Goal: Information Seeking & Learning: Understand process/instructions

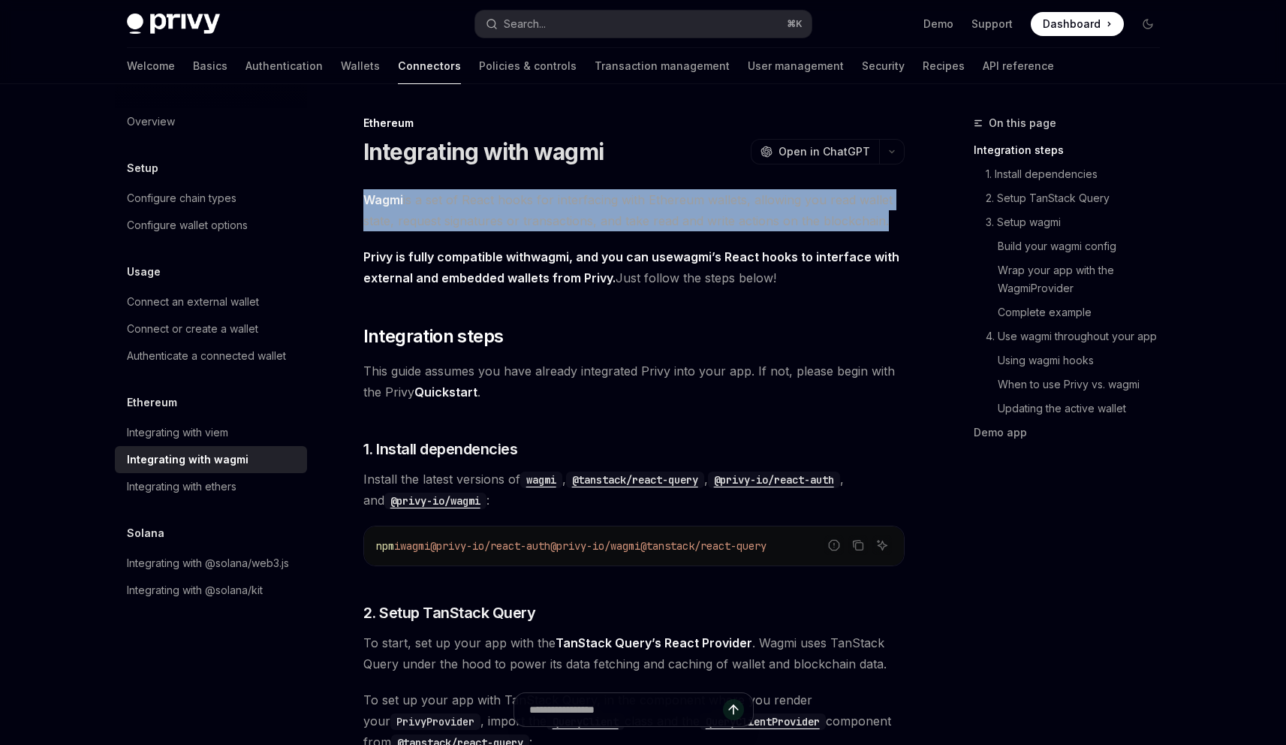
click at [509, 246] on span "Privy is fully compatible with wagmi , and you can use wagmi ’s React hooks to …" at bounding box center [633, 267] width 541 height 42
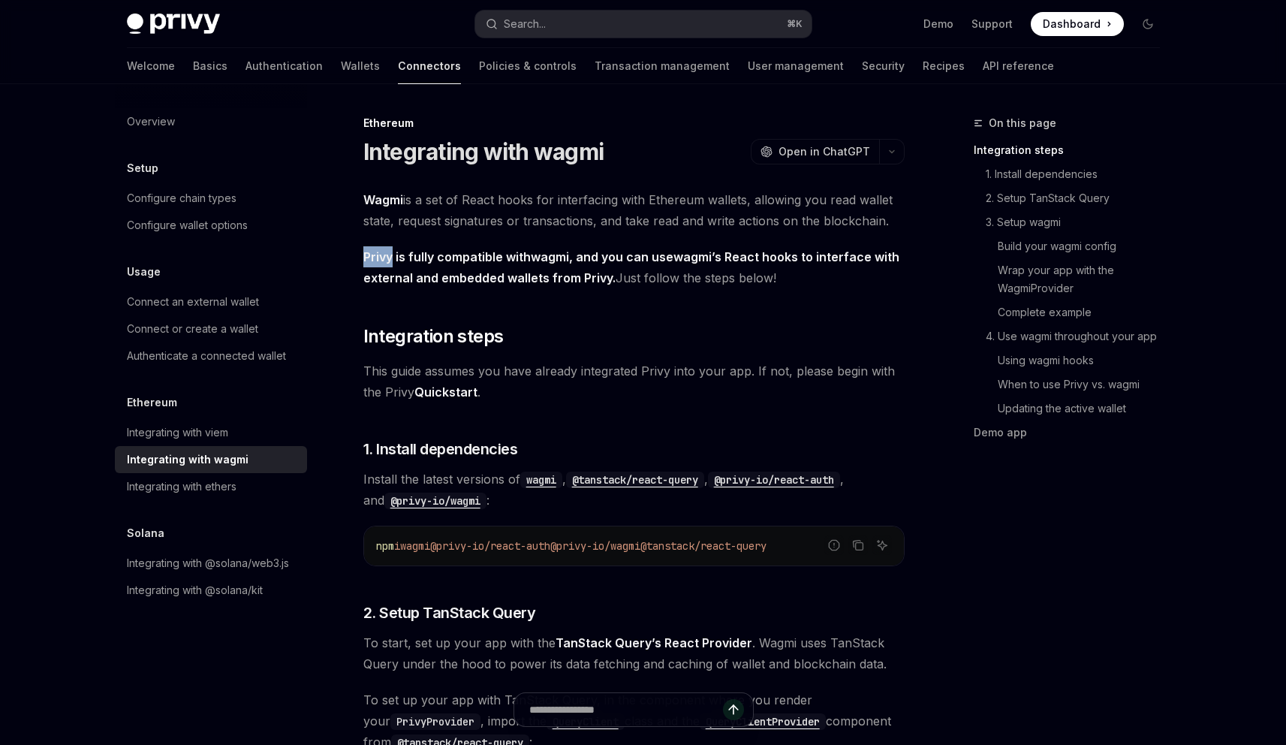
click at [509, 246] on span "Privy is fully compatible with wagmi , and you can use wagmi ’s React hooks to …" at bounding box center [633, 267] width 541 height 42
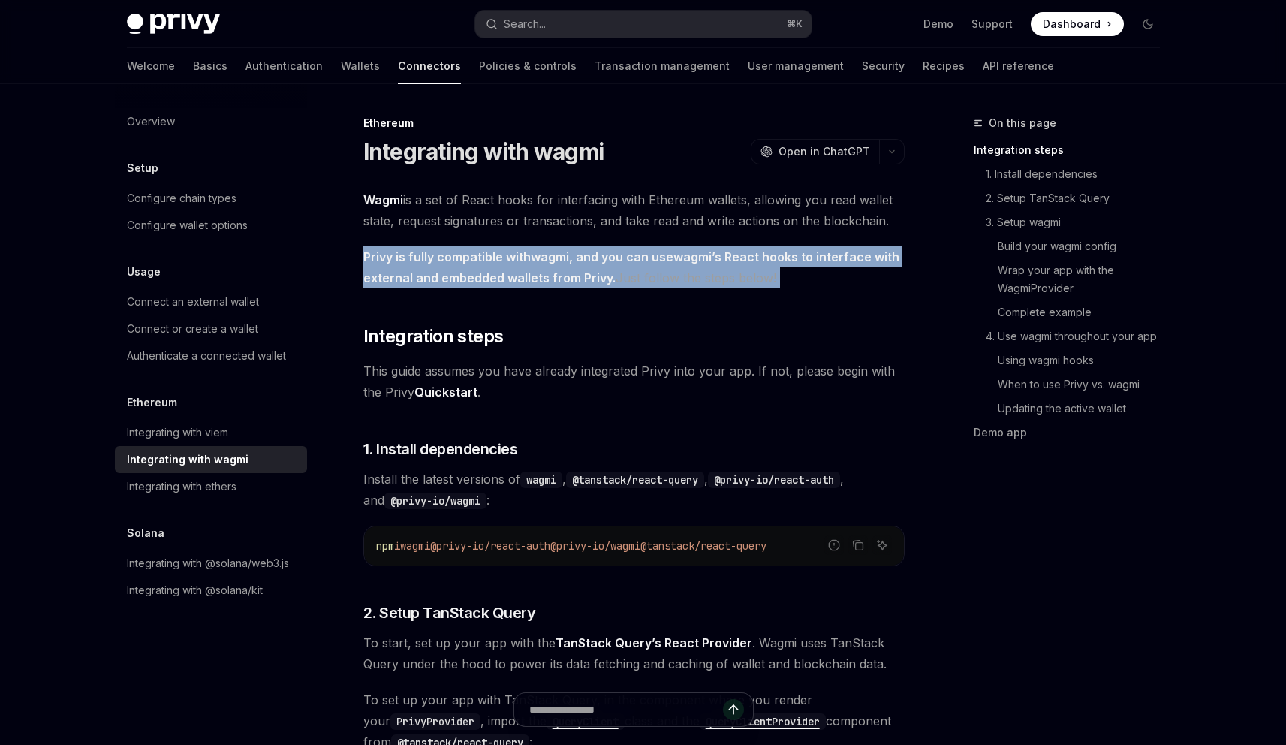
click at [509, 246] on span "Privy is fully compatible with wagmi , and you can use wagmi ’s React hooks to …" at bounding box center [633, 267] width 541 height 42
click at [518, 277] on strong "Privy is fully compatible with wagmi , and you can use wagmi ’s React hooks to …" at bounding box center [631, 267] width 536 height 36
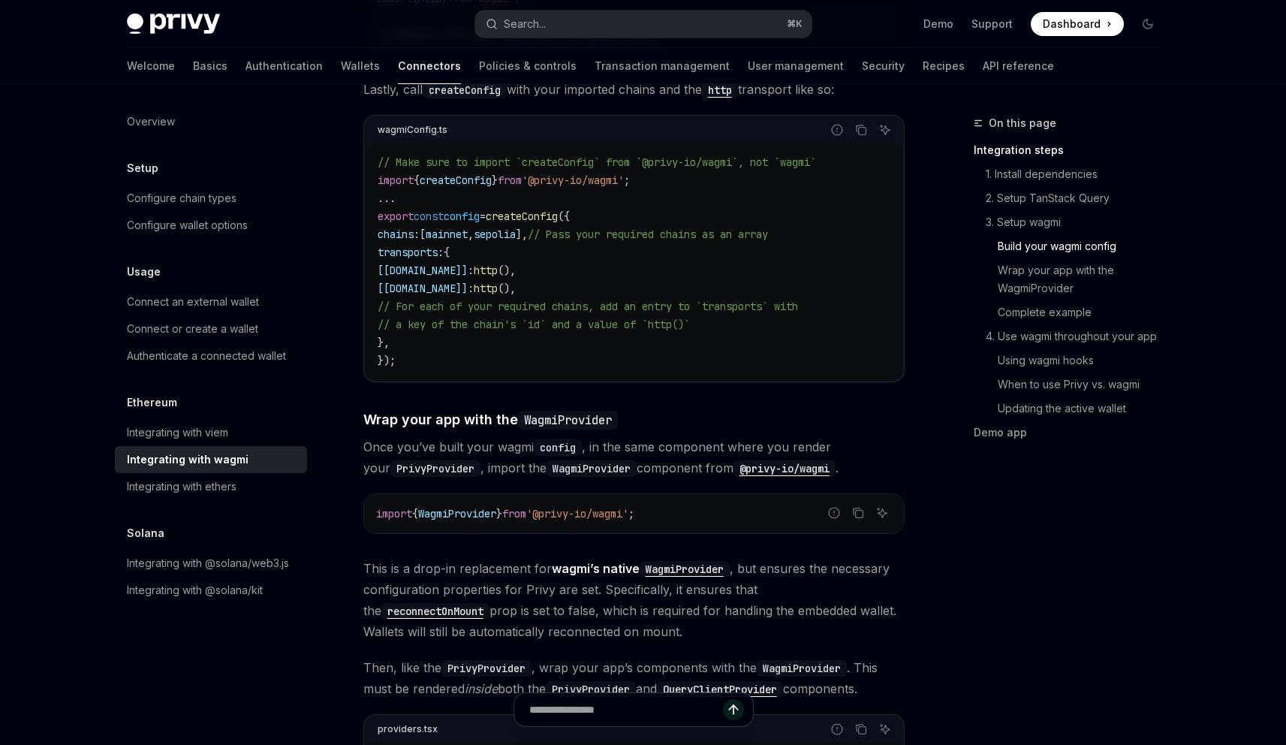
scroll to position [2180, 0]
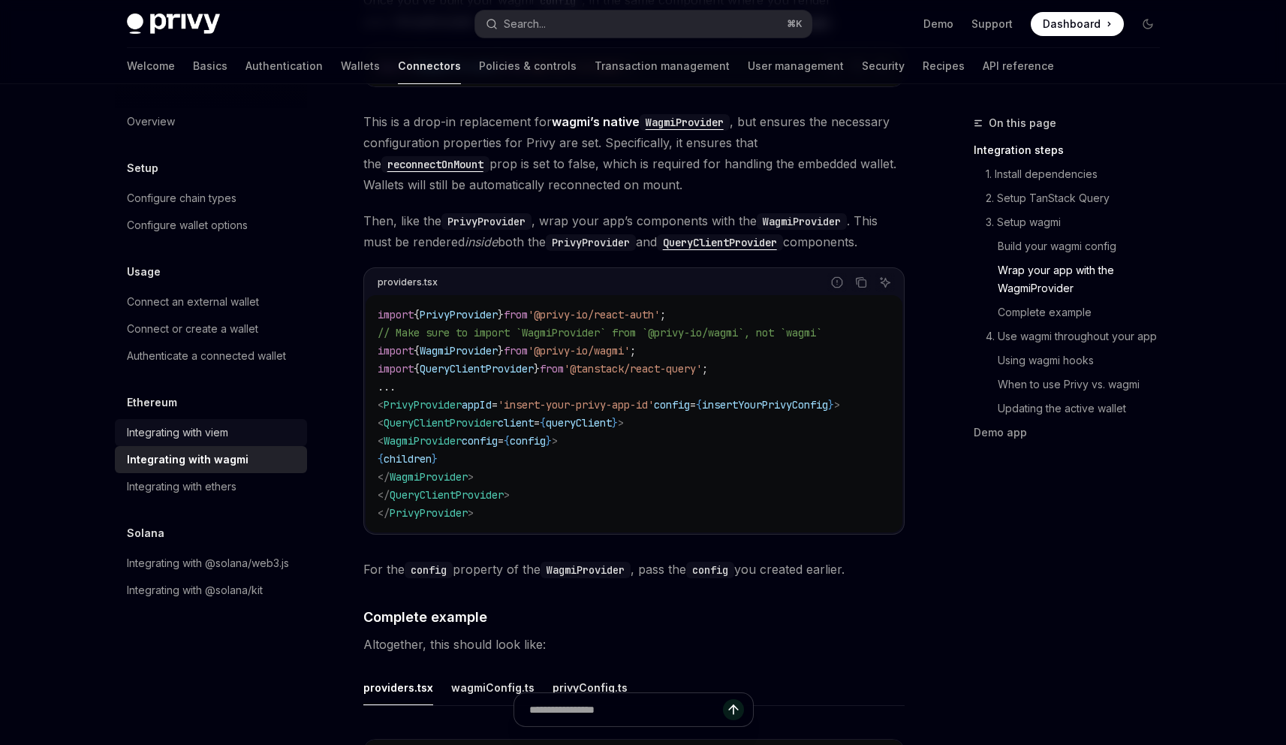
click at [209, 435] on div "Integrating with viem" at bounding box center [177, 432] width 101 height 18
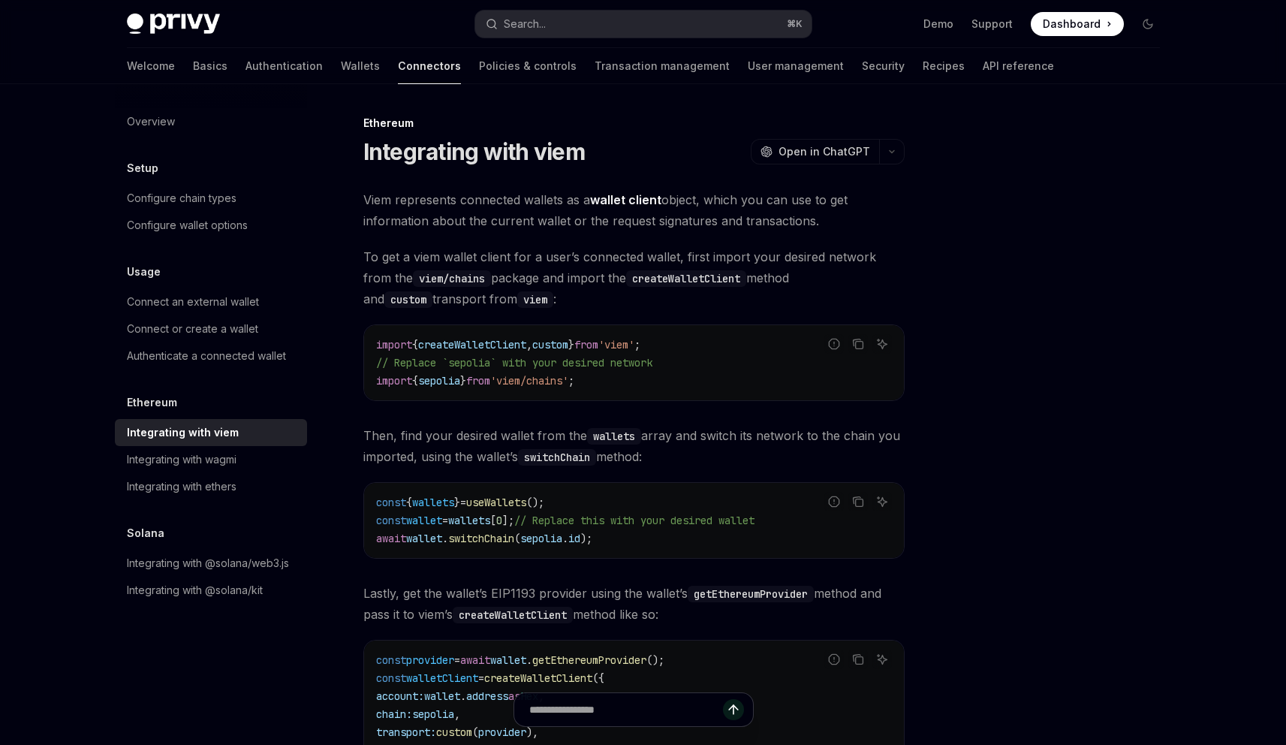
click at [519, 206] on span "Viem represents connected wallets as a wallet client object, which you can use …" at bounding box center [633, 210] width 541 height 42
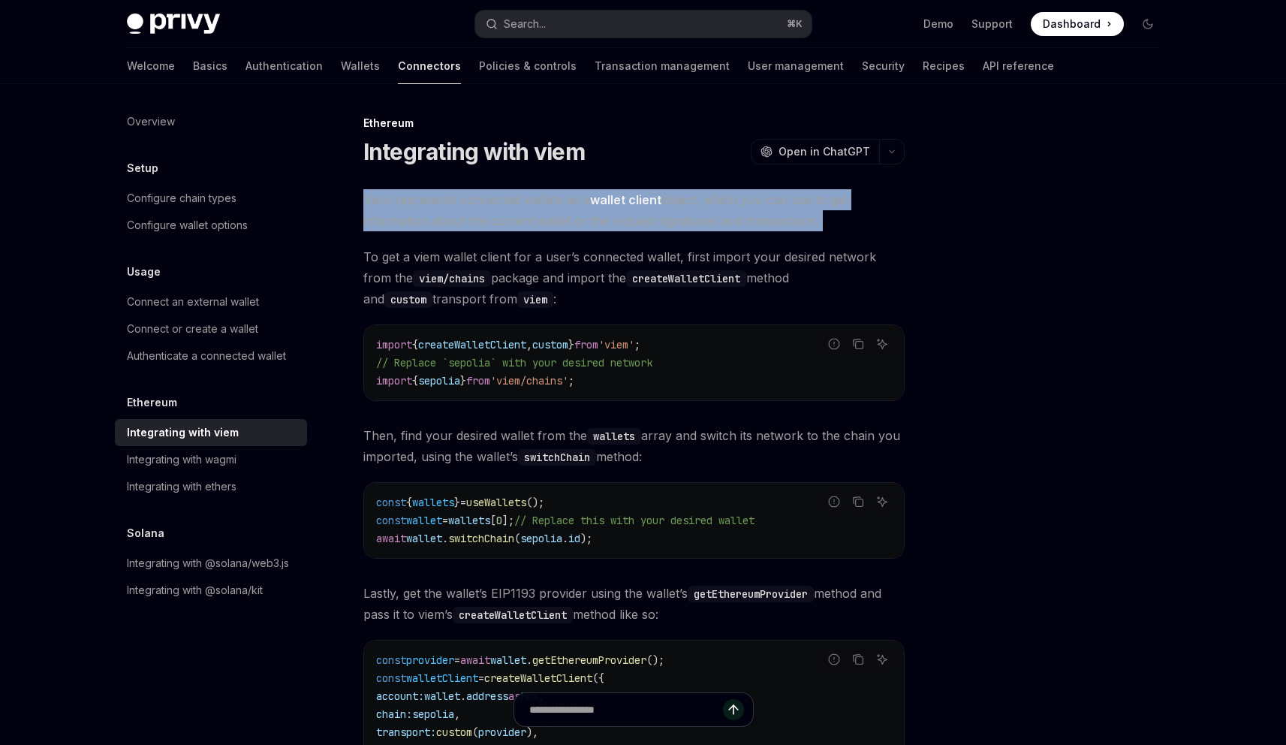
click at [519, 206] on span "Viem represents connected wallets as a wallet client object, which you can use …" at bounding box center [633, 210] width 541 height 42
click at [513, 213] on span "Viem represents connected wallets as a wallet client object, which you can use …" at bounding box center [633, 210] width 541 height 42
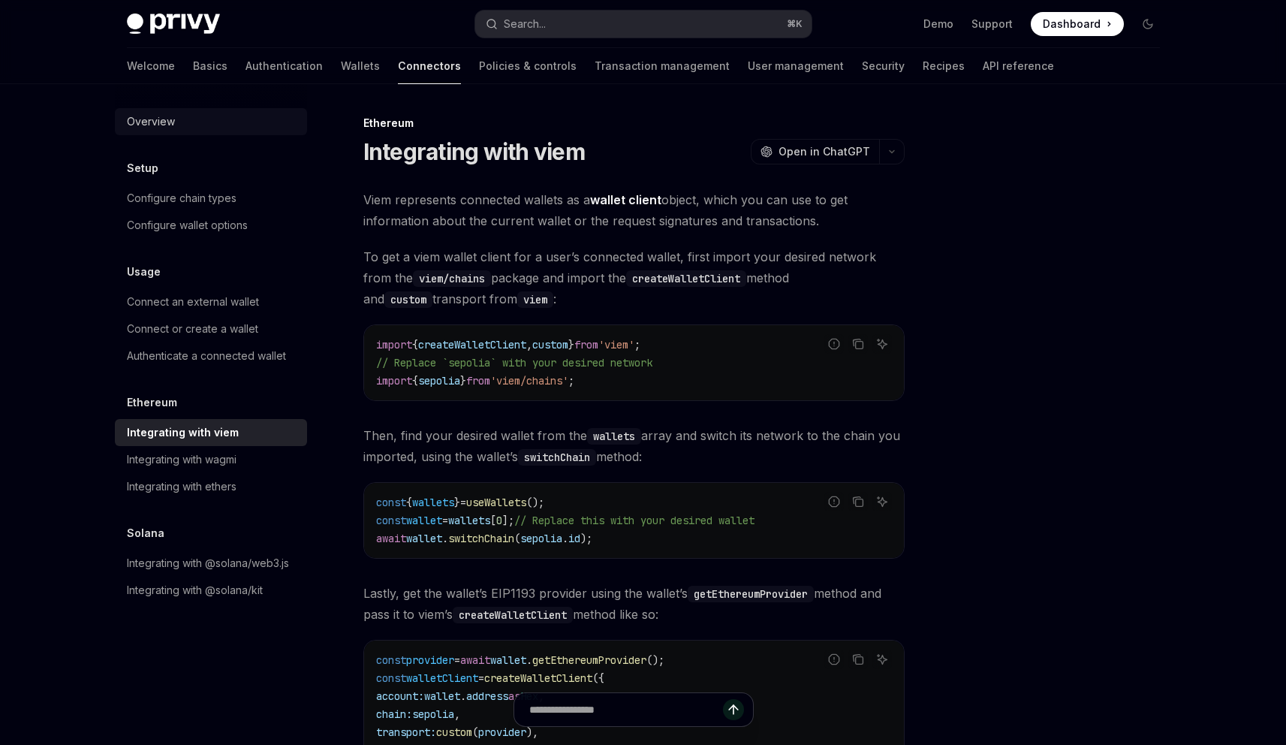
click at [194, 134] on link "Overview" at bounding box center [211, 121] width 192 height 27
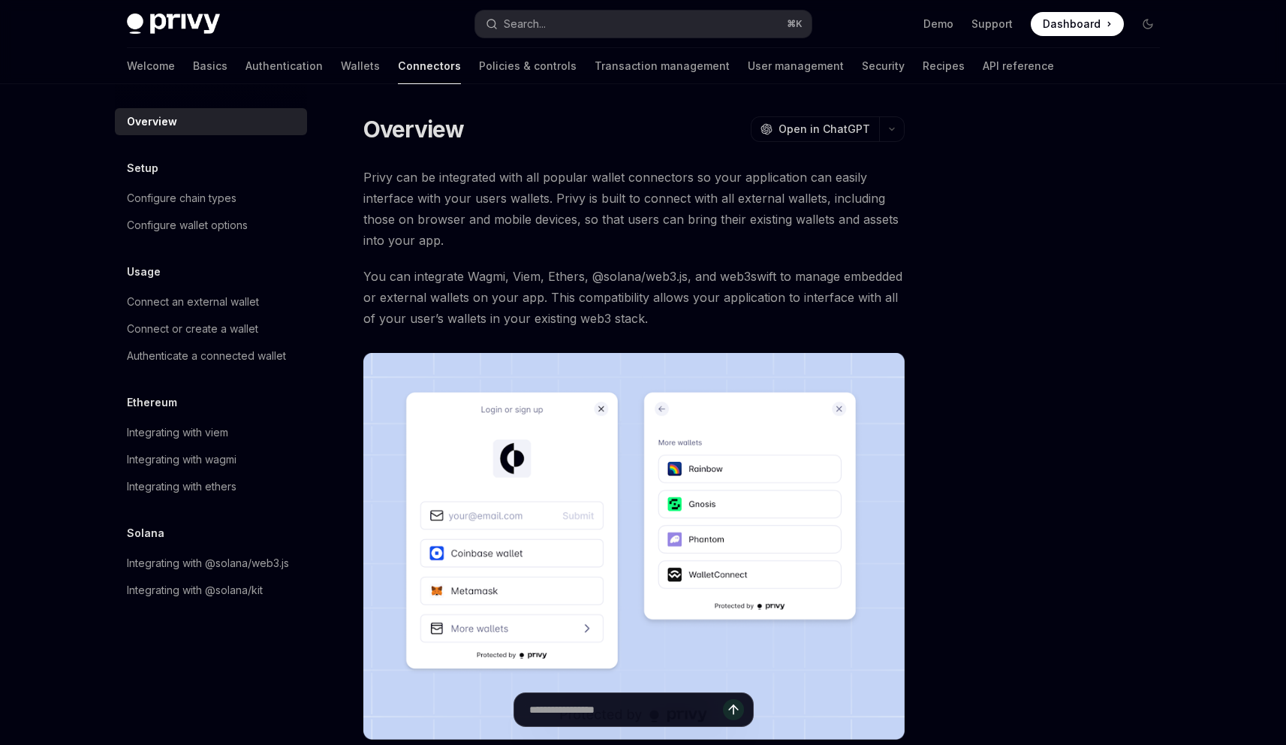
click at [453, 192] on span "Privy can be integrated with all popular wallet connectors so your application …" at bounding box center [633, 209] width 541 height 84
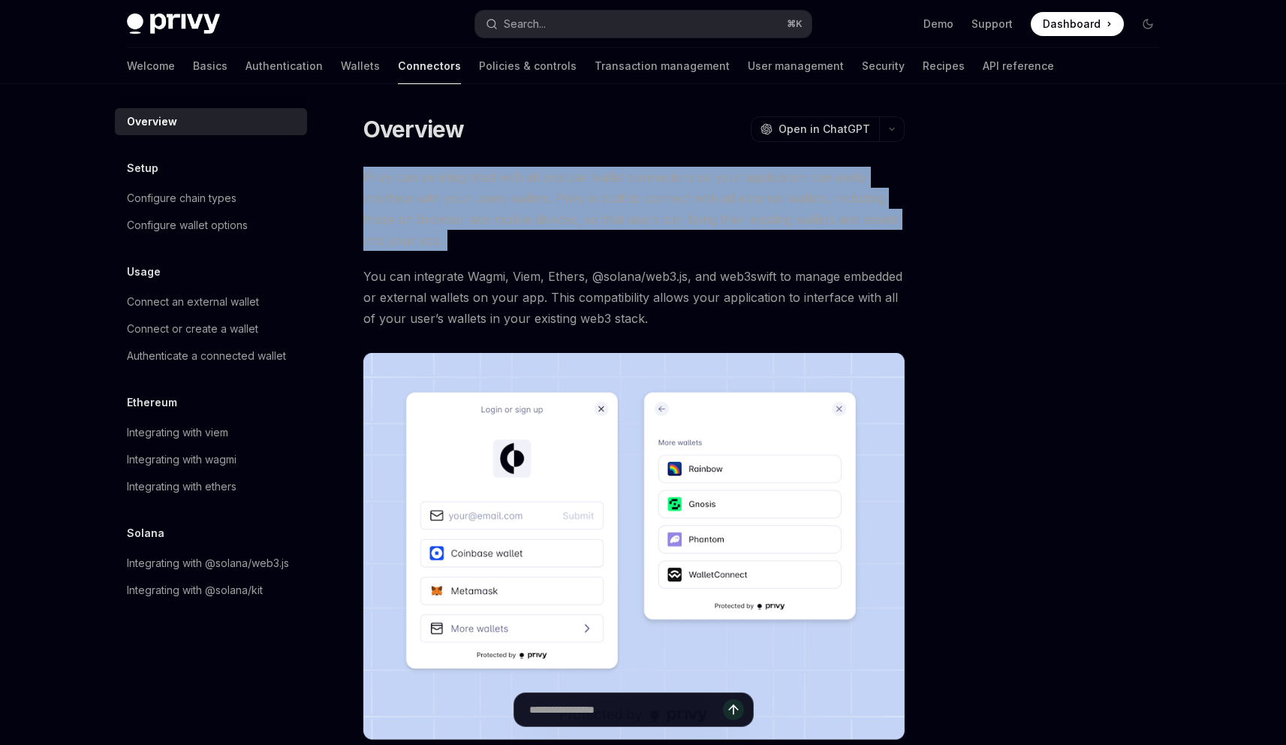
click at [453, 192] on span "Privy can be integrated with all popular wallet connectors so your application …" at bounding box center [633, 209] width 541 height 84
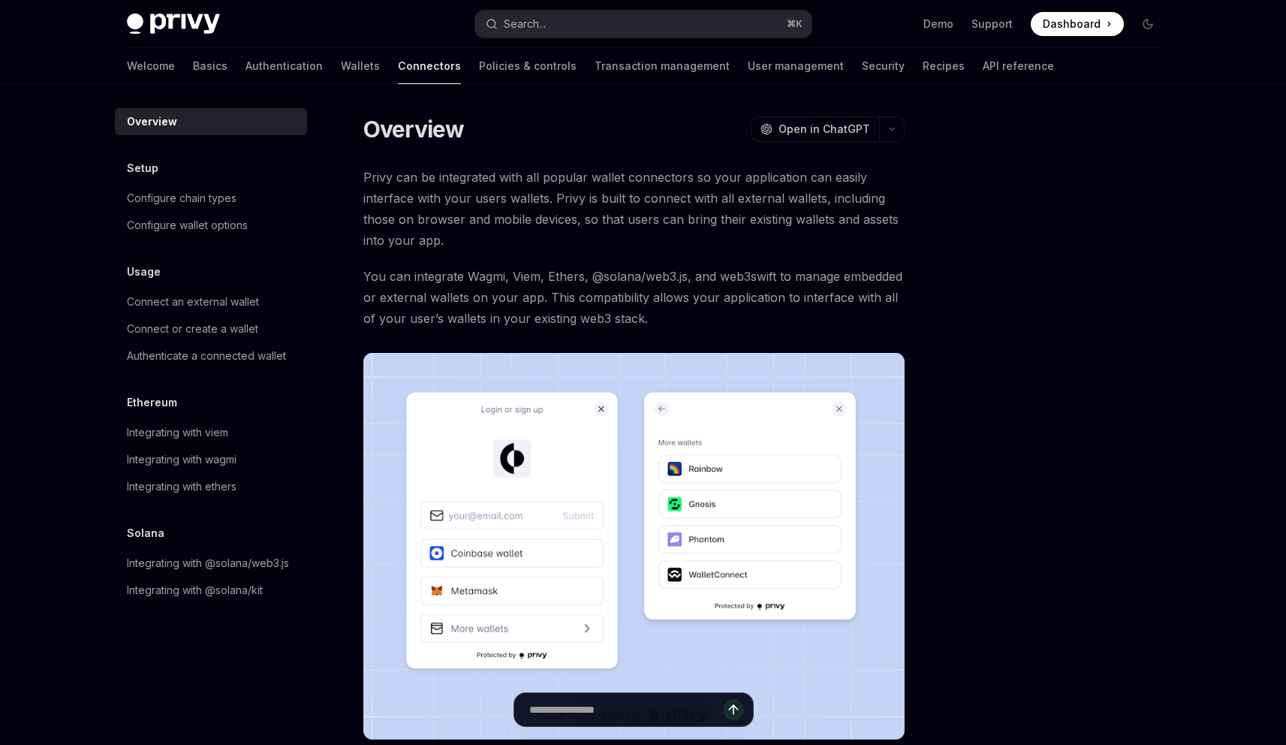
click at [478, 179] on span "Privy can be integrated with all popular wallet connectors so your application …" at bounding box center [633, 209] width 541 height 84
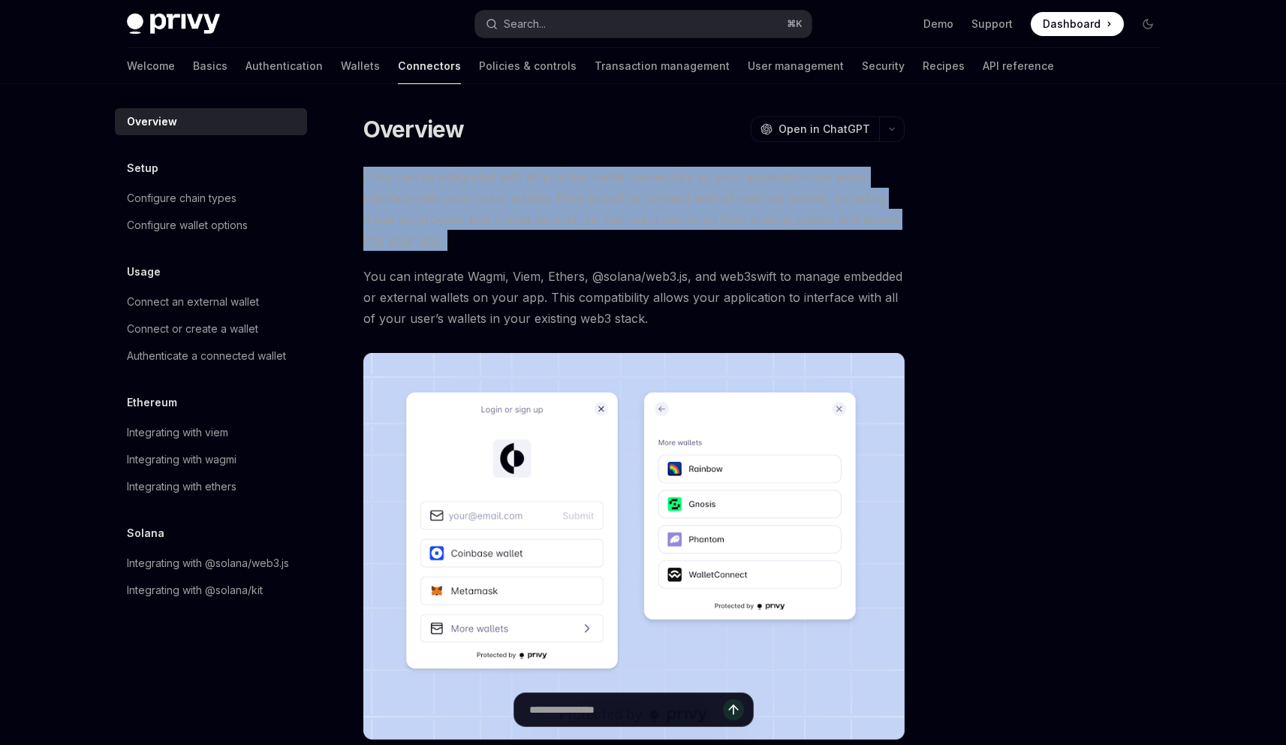
click at [478, 179] on span "Privy can be integrated with all popular wallet connectors so your application …" at bounding box center [633, 209] width 541 height 84
click at [495, 209] on span "Privy can be integrated with all popular wallet connectors so your application …" at bounding box center [633, 209] width 541 height 84
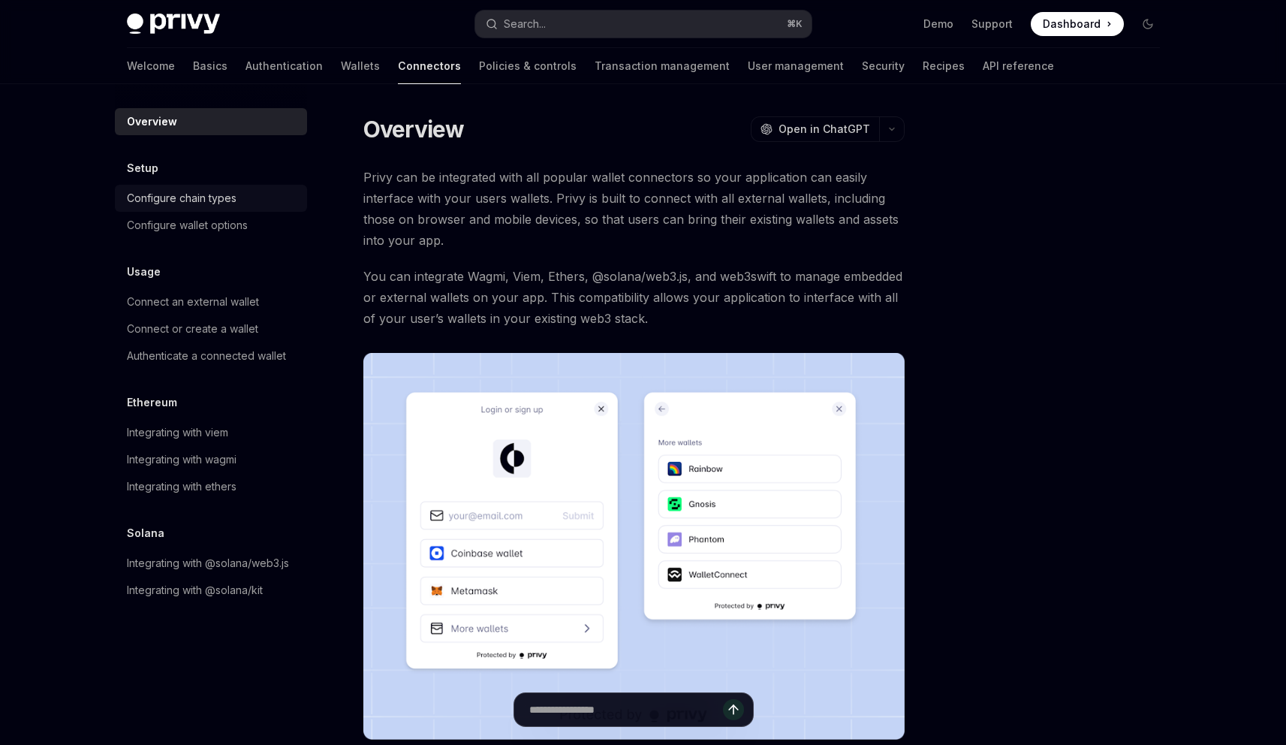
click at [260, 198] on div "Configure chain types" at bounding box center [212, 198] width 171 height 18
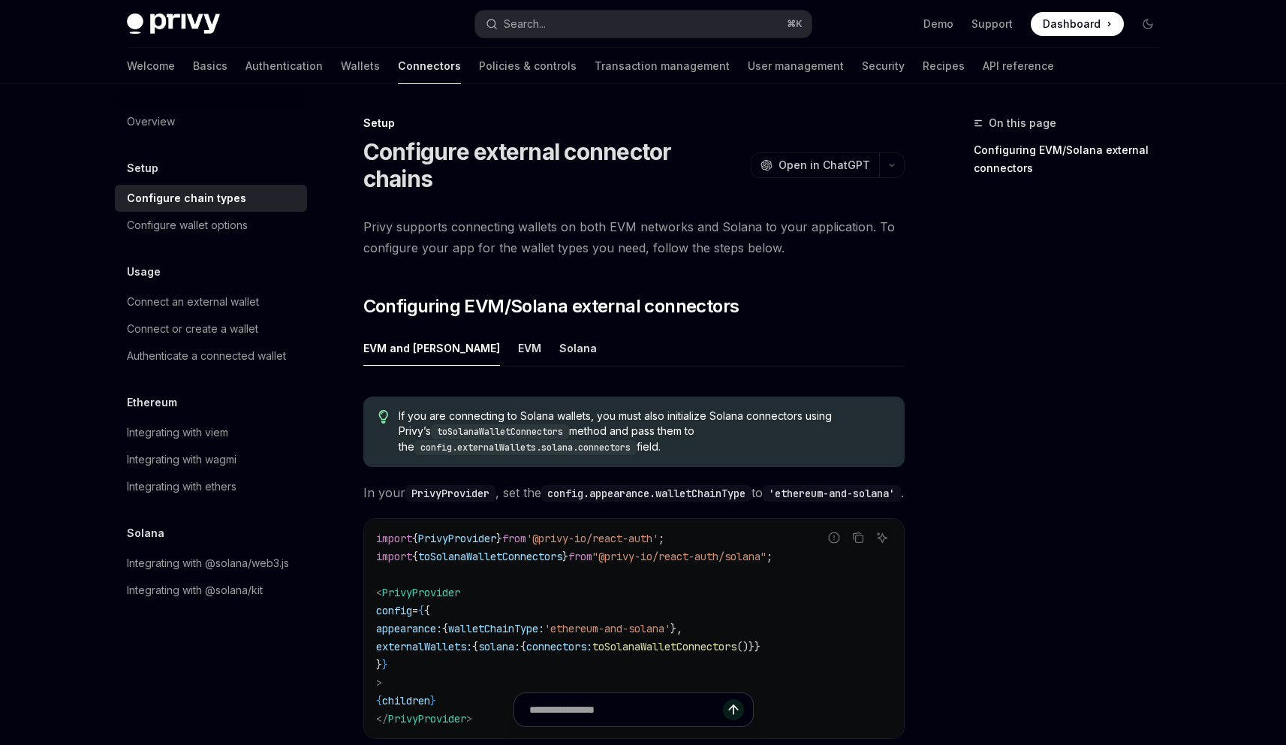
scroll to position [197, 0]
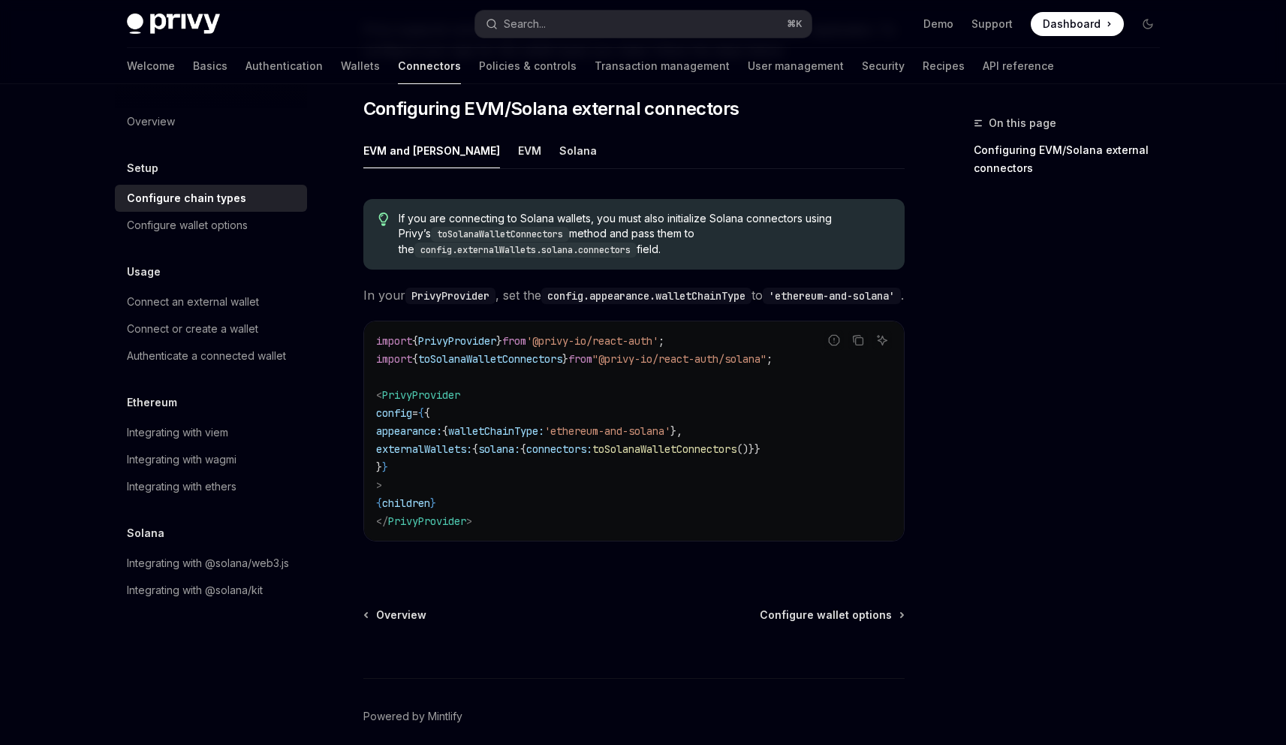
click at [441, 390] on span "PrivyProvider" at bounding box center [421, 395] width 78 height 14
copy span "PrivyProvider"
click at [426, 340] on span "PrivyProvider" at bounding box center [457, 341] width 78 height 14
click at [274, 234] on link "Configure wallet options" at bounding box center [211, 225] width 192 height 27
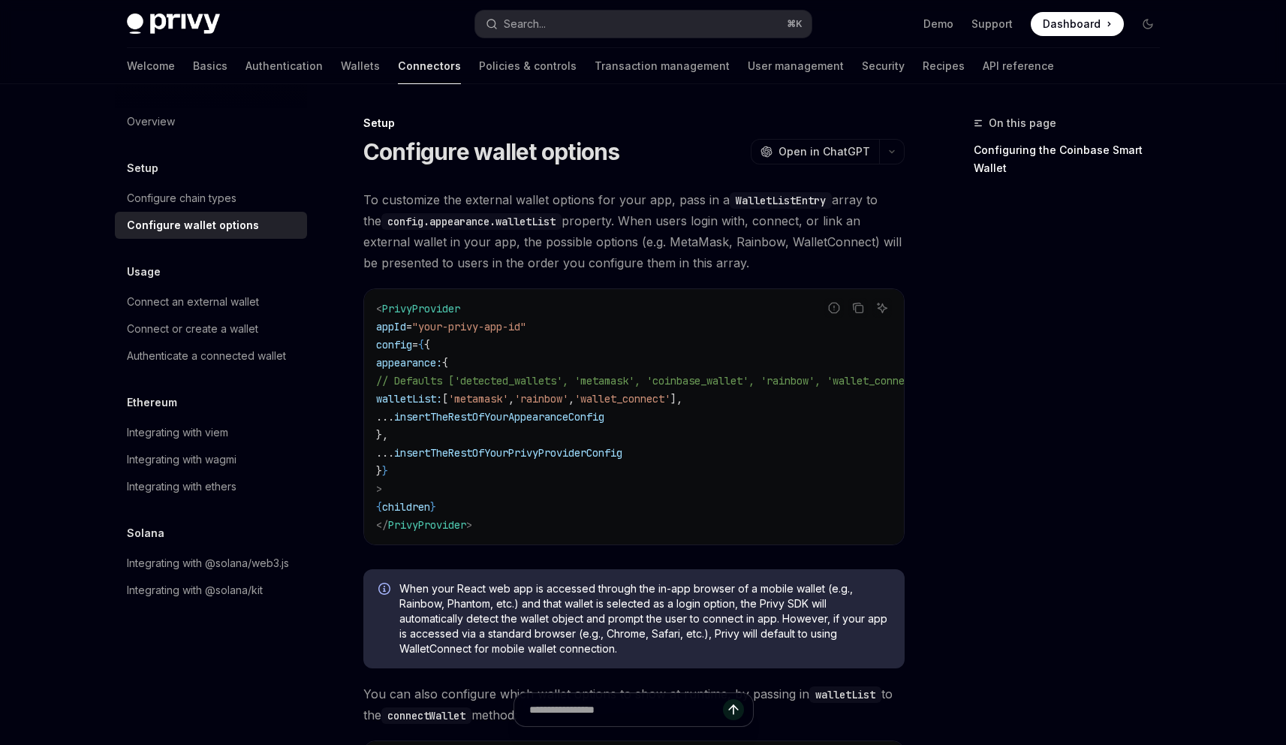
click at [582, 417] on span "insertTheRestOfYourAppearanceConfig" at bounding box center [499, 417] width 210 height 14
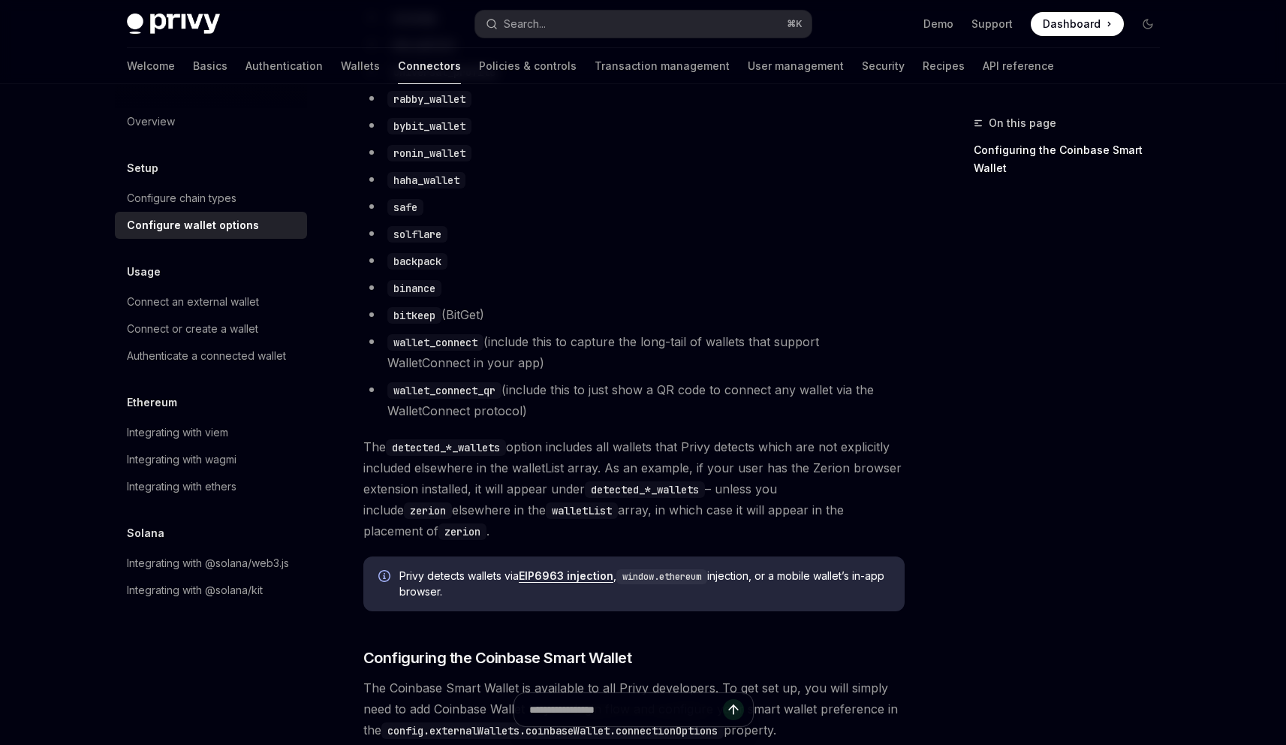
scroll to position [1515, 0]
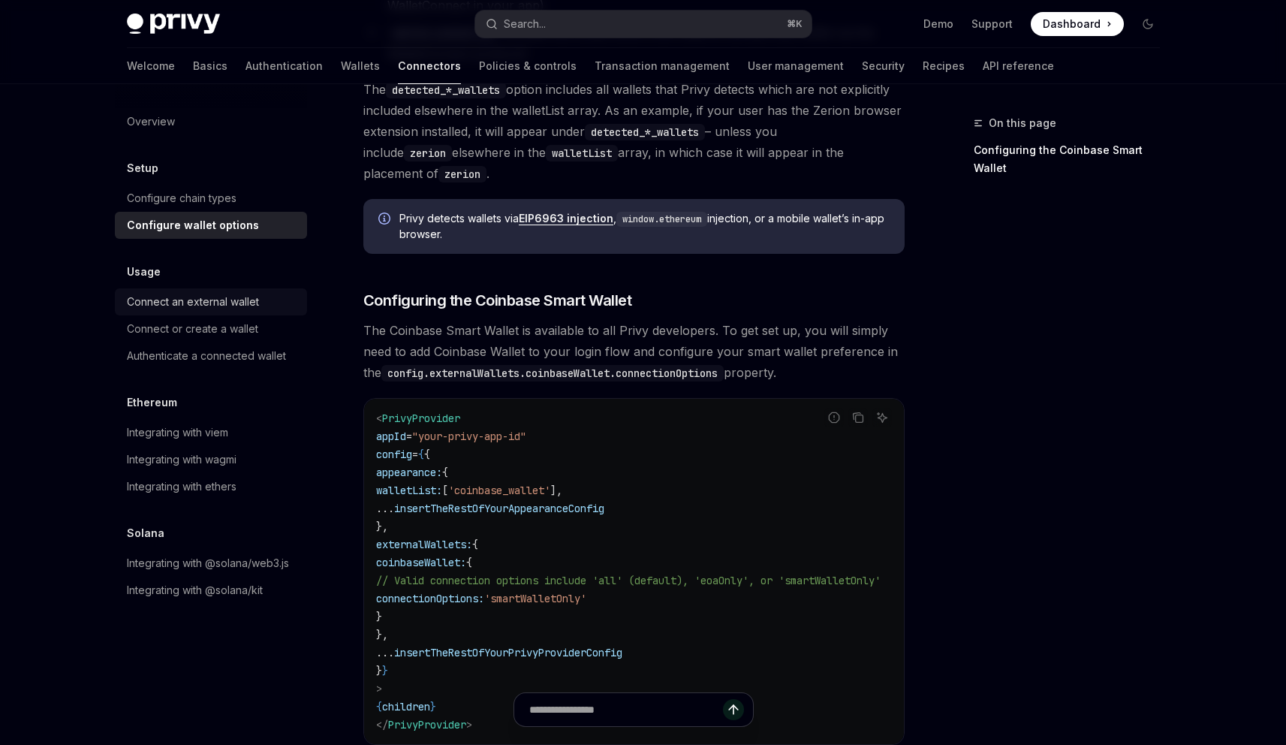
click at [234, 311] on link "Connect an external wallet" at bounding box center [211, 301] width 192 height 27
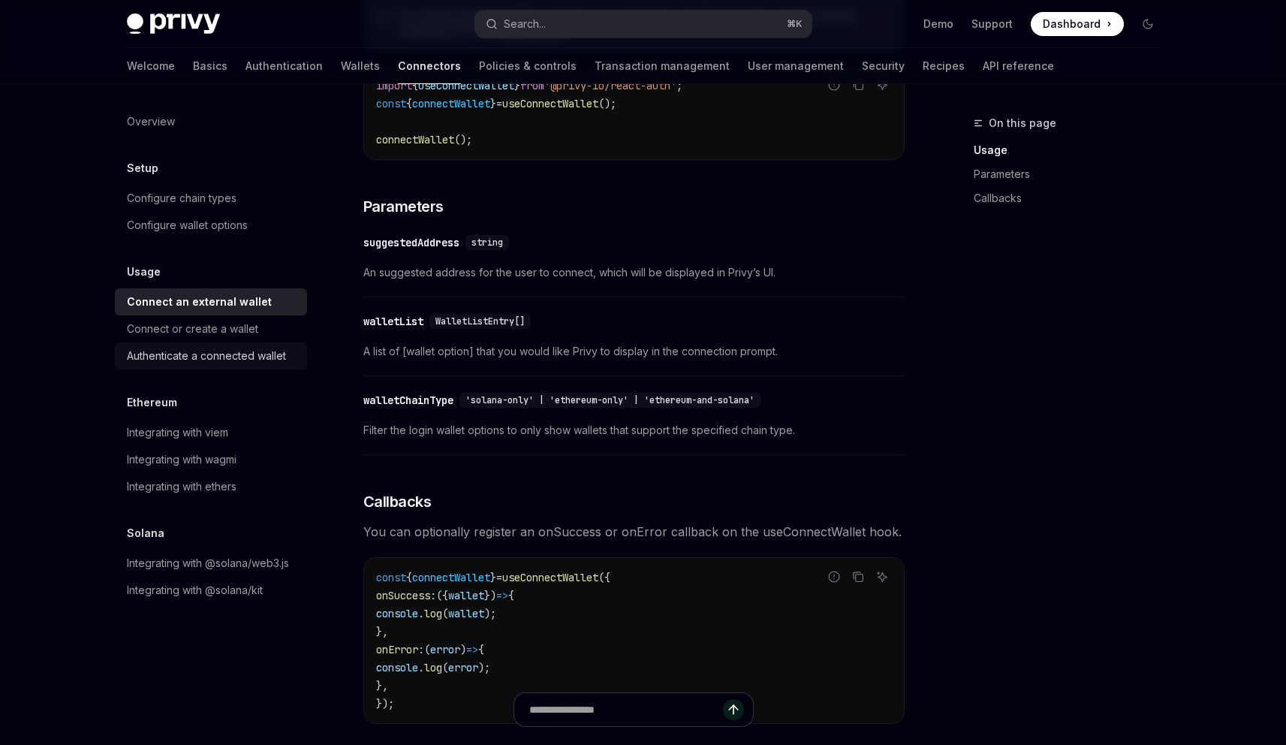
scroll to position [733, 0]
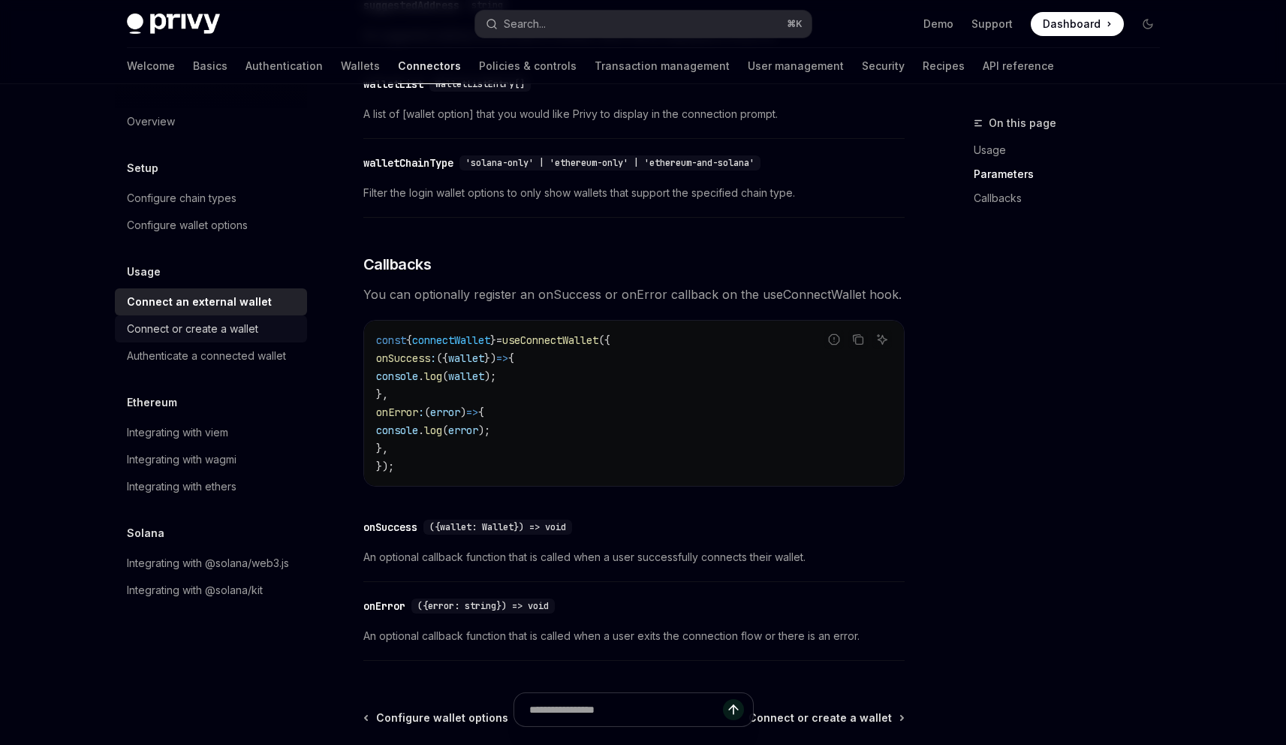
click at [197, 333] on div "Connect or create a wallet" at bounding box center [192, 329] width 131 height 18
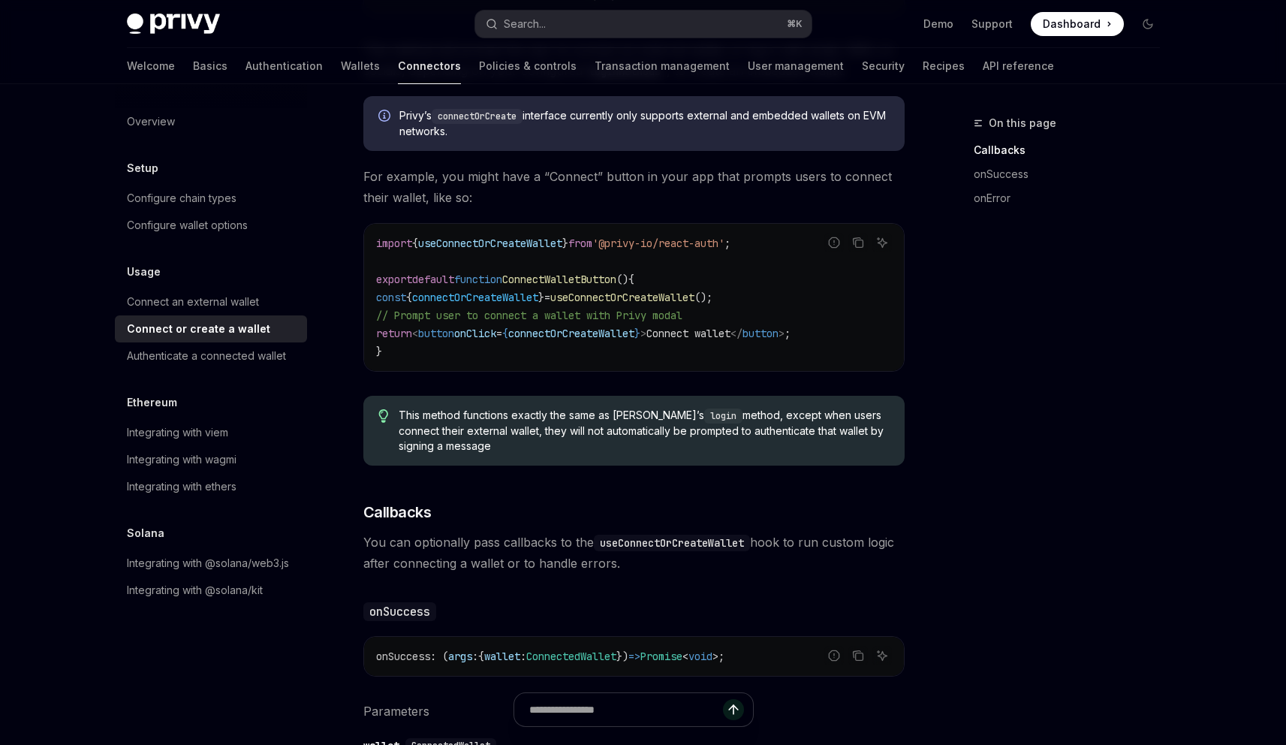
scroll to position [513, 0]
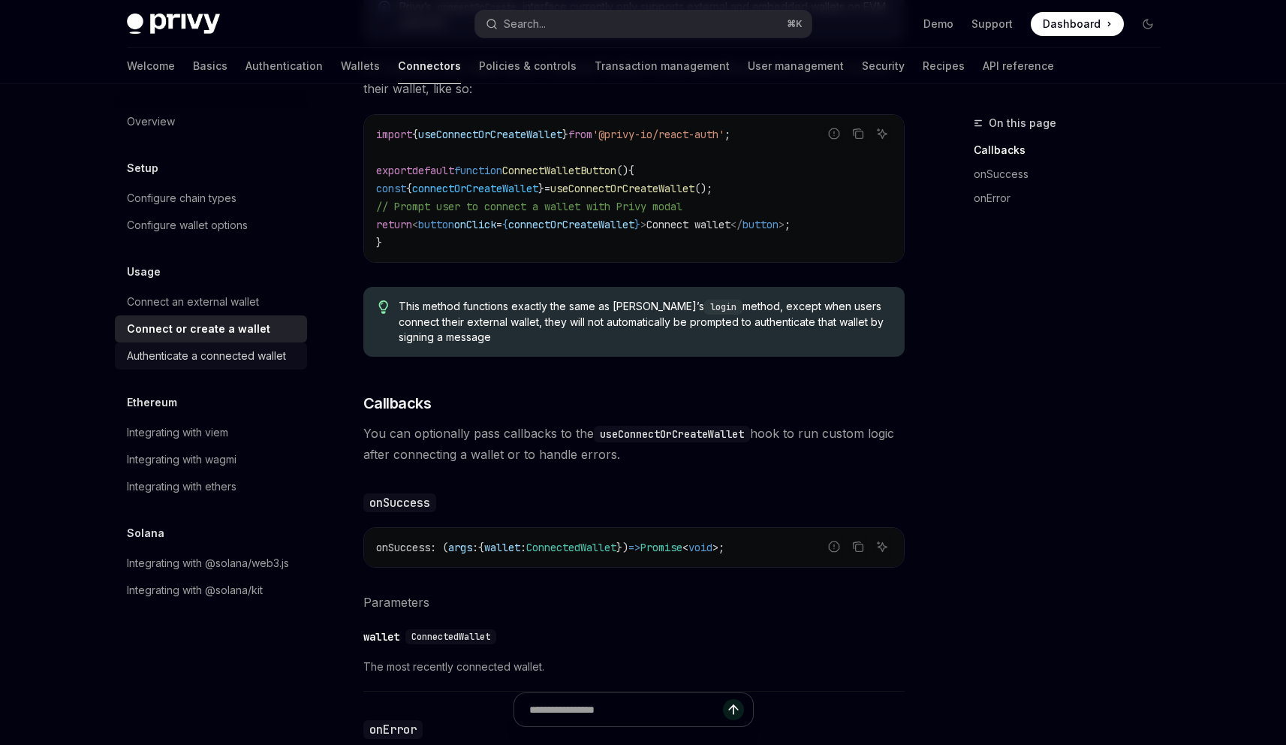
click at [238, 347] on div "Authenticate a connected wallet" at bounding box center [206, 356] width 159 height 18
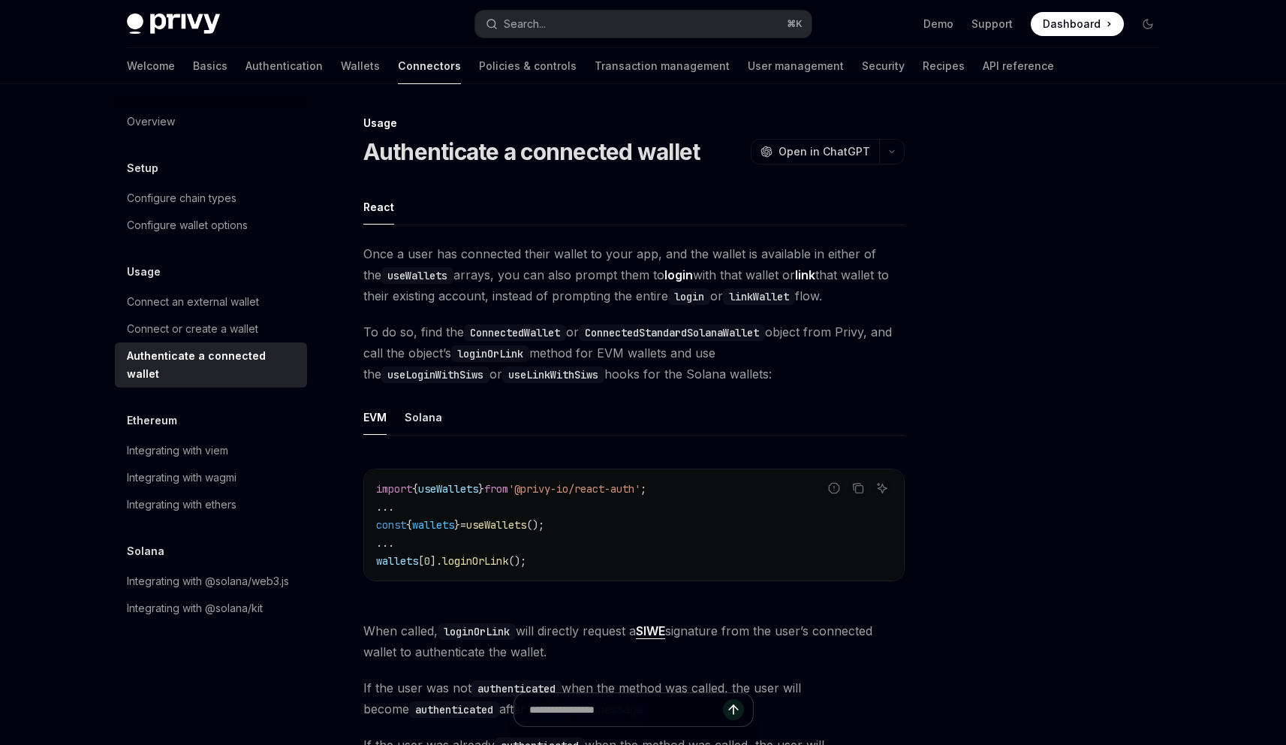
click at [530, 269] on span "Once a user has connected their wallet to your app, and the wallet is available…" at bounding box center [633, 274] width 541 height 63
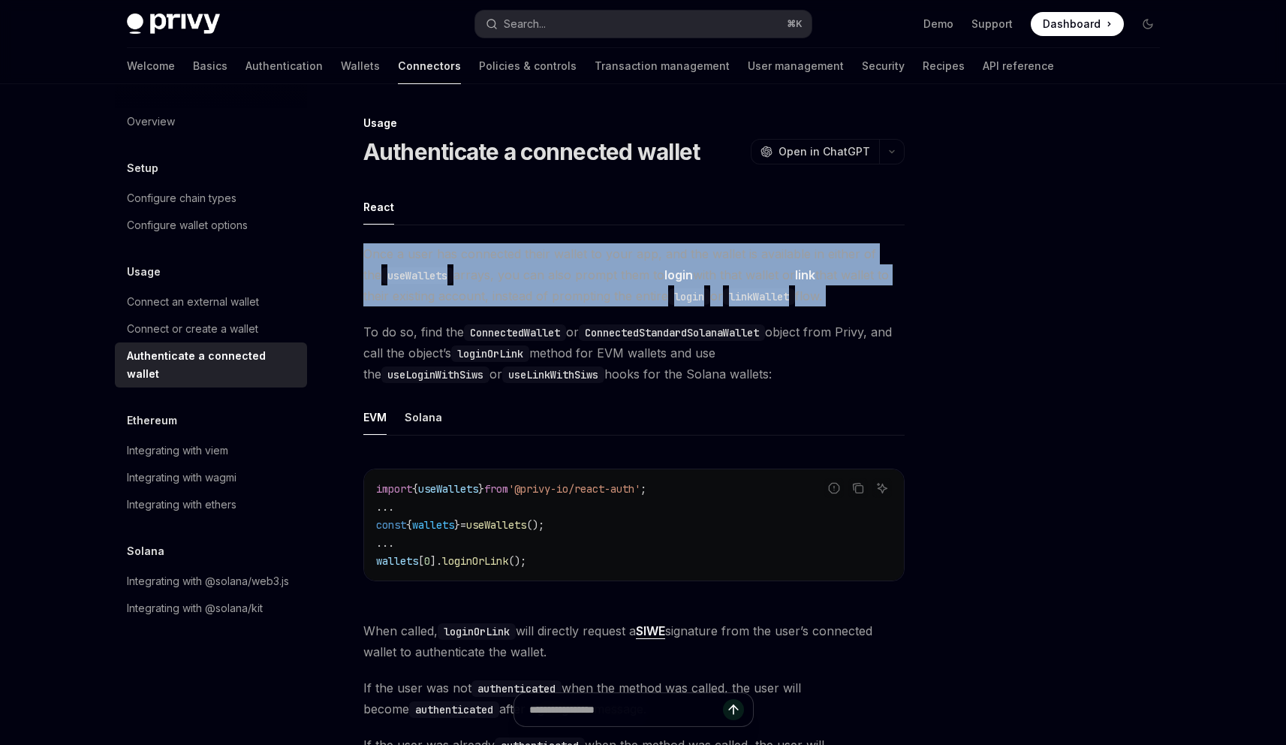
click at [530, 269] on span "Once a user has connected their wallet to your app, and the wallet is available…" at bounding box center [633, 274] width 541 height 63
click at [507, 289] on span "Once a user has connected their wallet to your app, and the wallet is available…" at bounding box center [633, 274] width 541 height 63
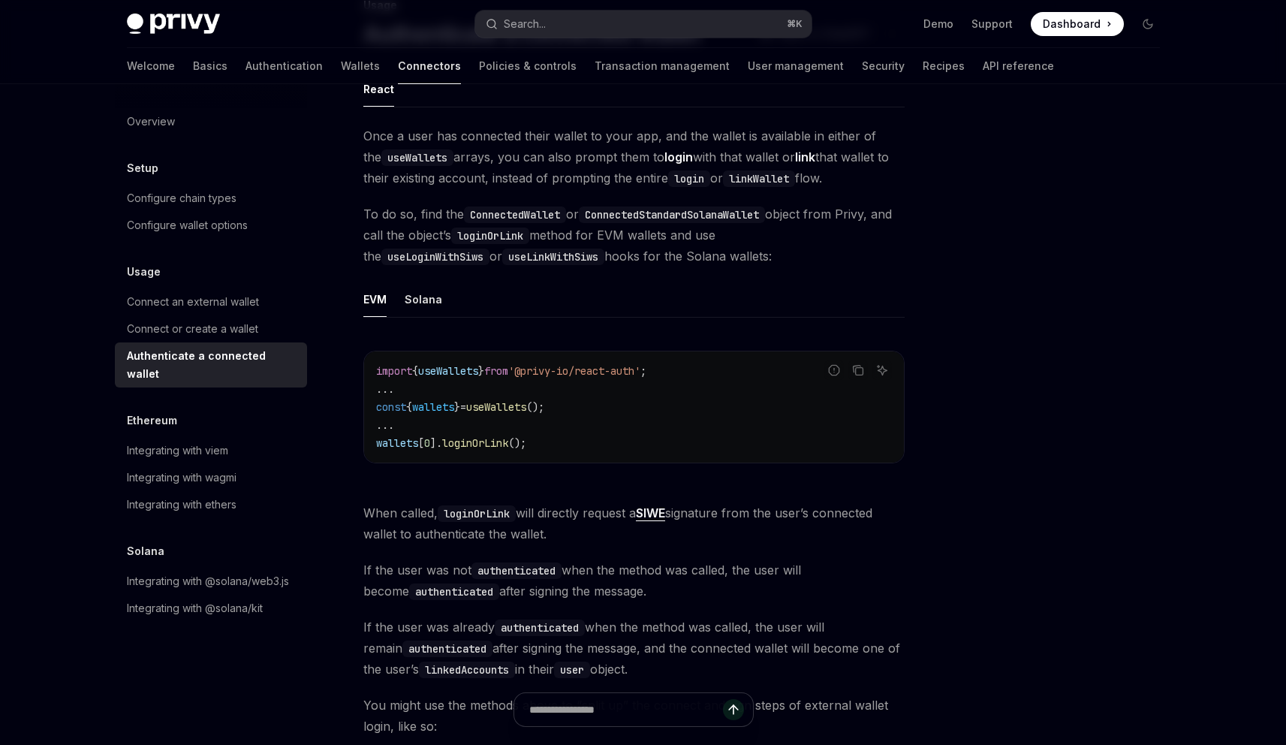
scroll to position [685, 0]
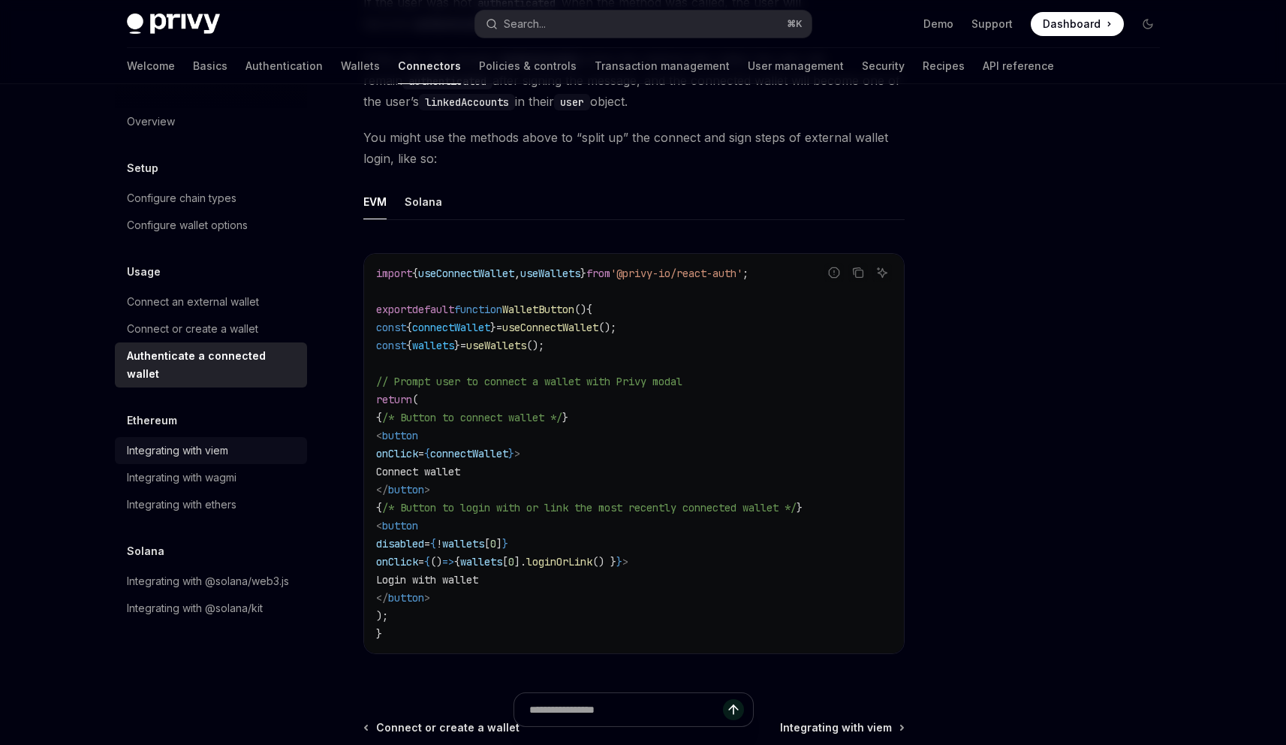
click at [181, 441] on div "Integrating with viem" at bounding box center [177, 450] width 101 height 18
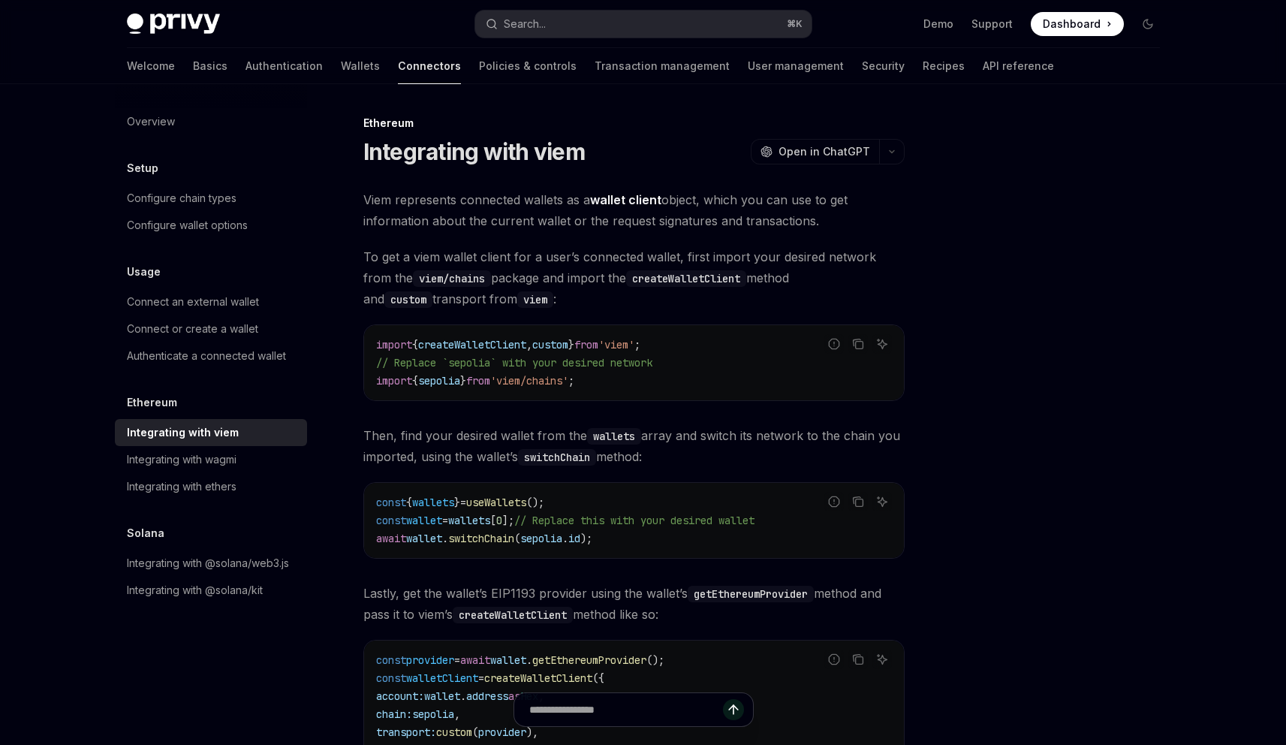
click at [556, 275] on span "To get a viem wallet client for a user’s connected wallet, first import your de…" at bounding box center [633, 277] width 541 height 63
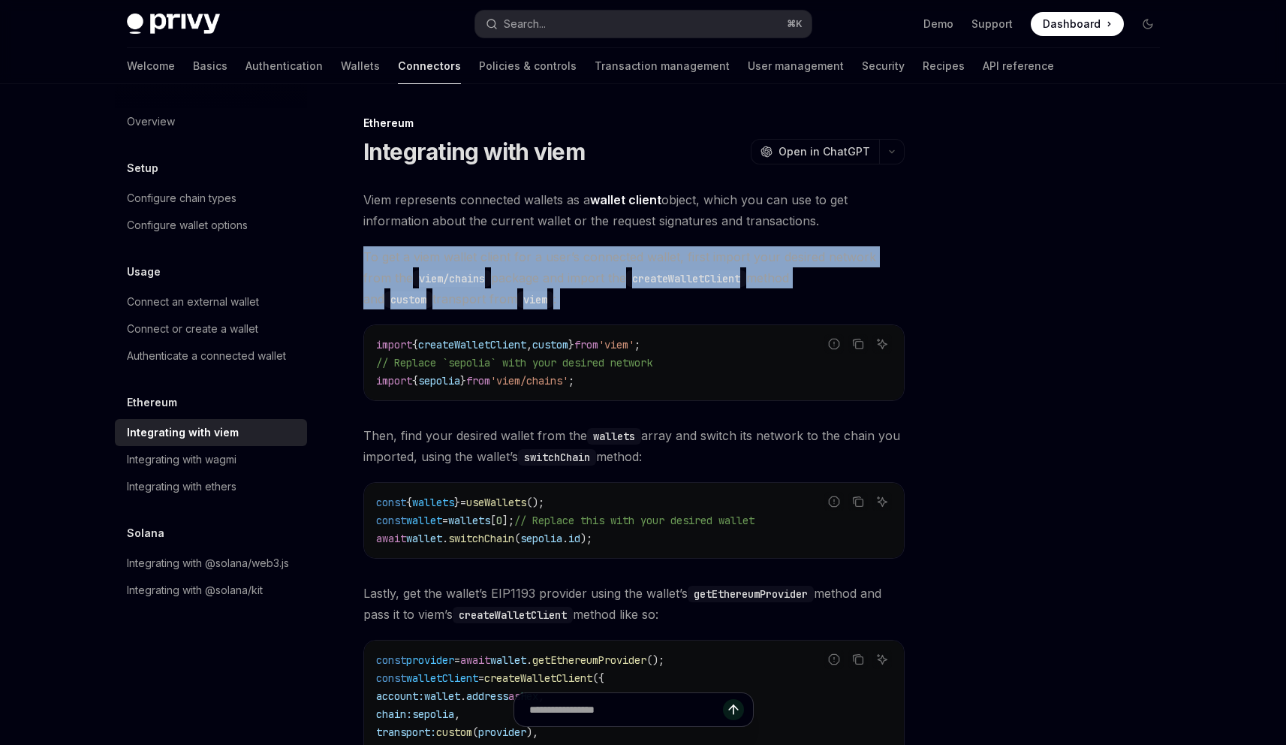
click at [556, 275] on span "To get a viem wallet client for a user’s connected wallet, first import your de…" at bounding box center [633, 277] width 541 height 63
click at [546, 305] on span "To get a viem wallet client for a user’s connected wallet, first import your de…" at bounding box center [633, 277] width 541 height 63
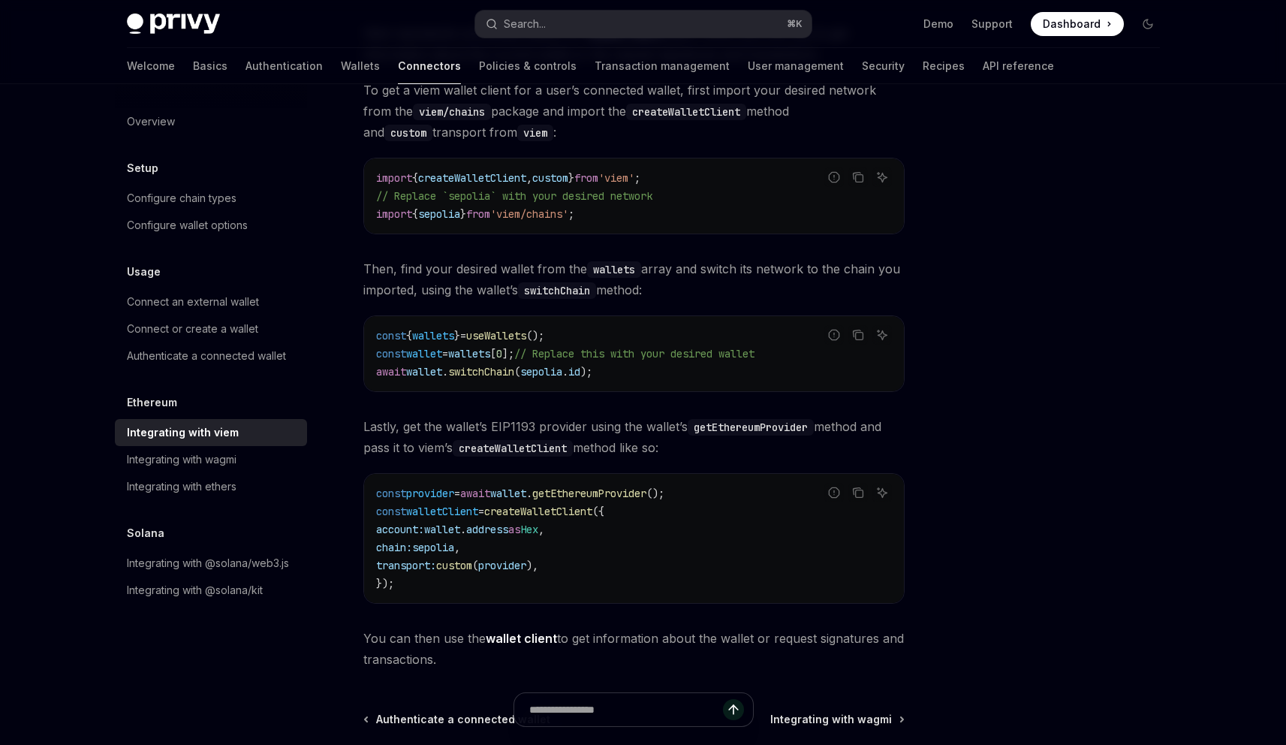
scroll to position [334, 0]
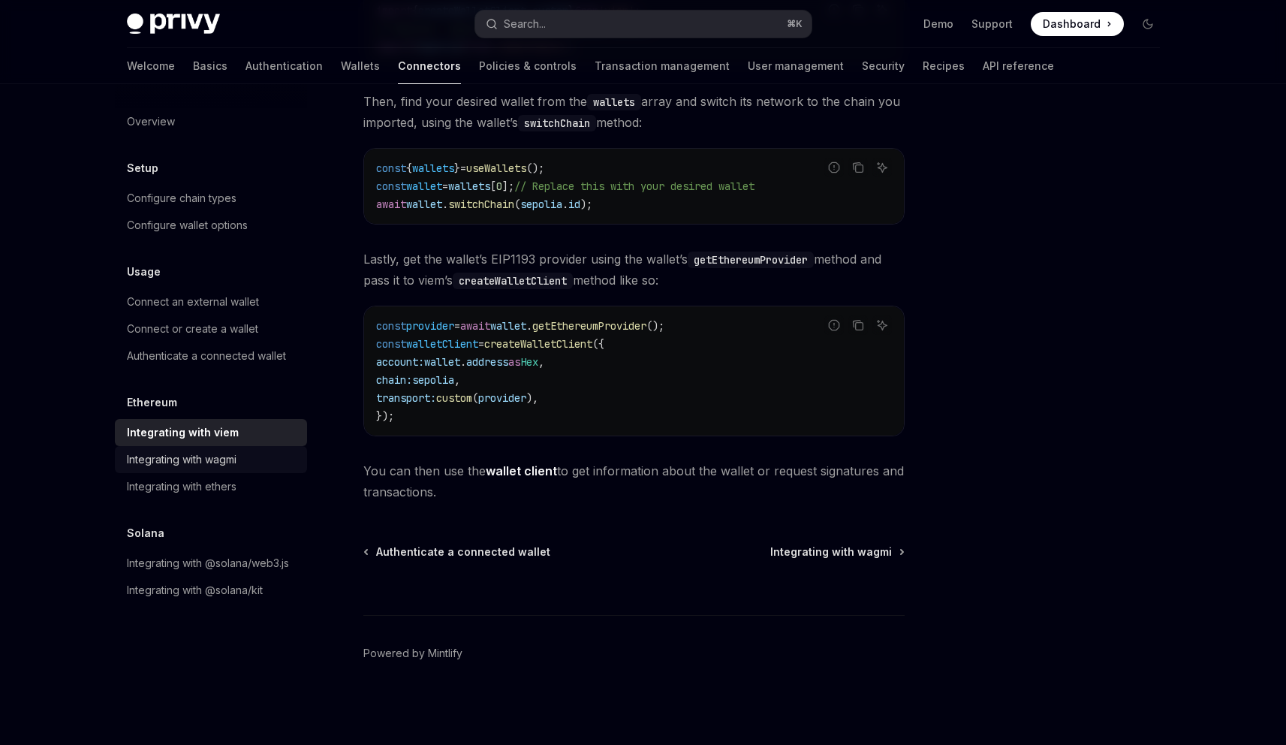
click at [210, 465] on div "Integrating with wagmi" at bounding box center [182, 459] width 110 height 18
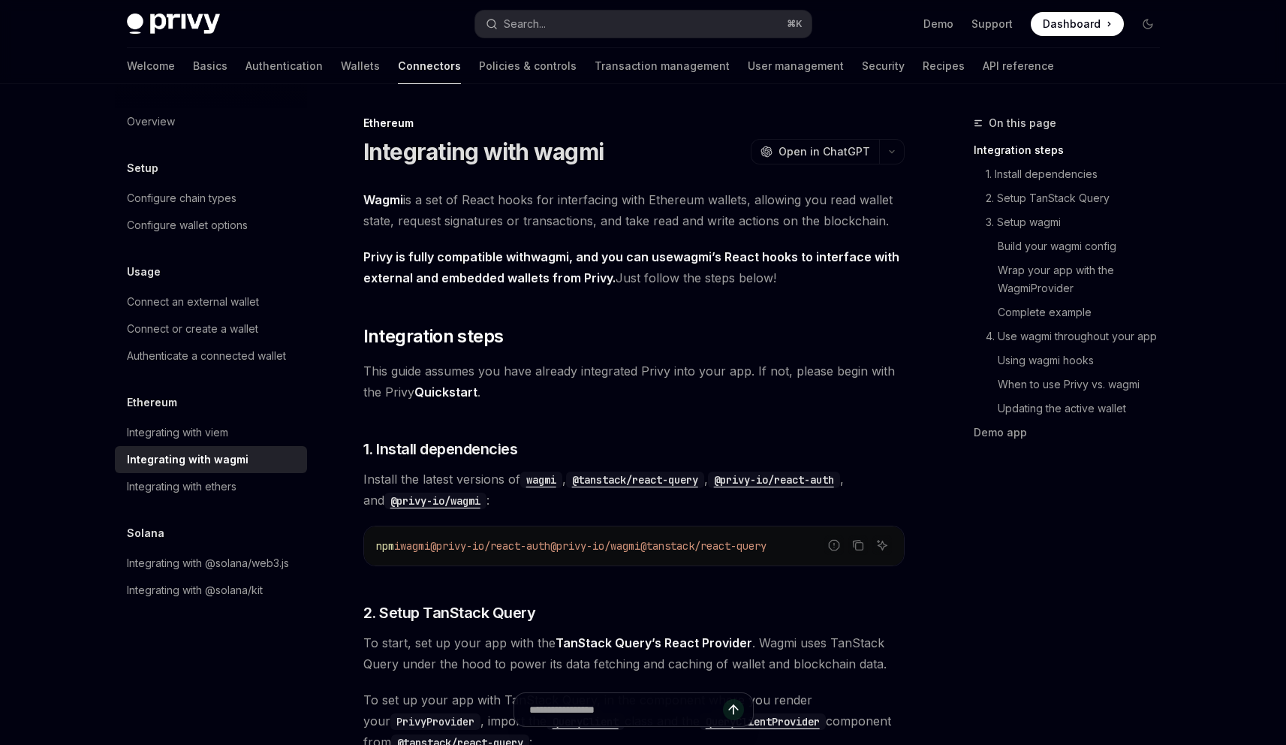
click at [471, 199] on span "Wagmi is a set of React hooks for interfacing with Ethereum wallets, allowing y…" at bounding box center [633, 210] width 541 height 42
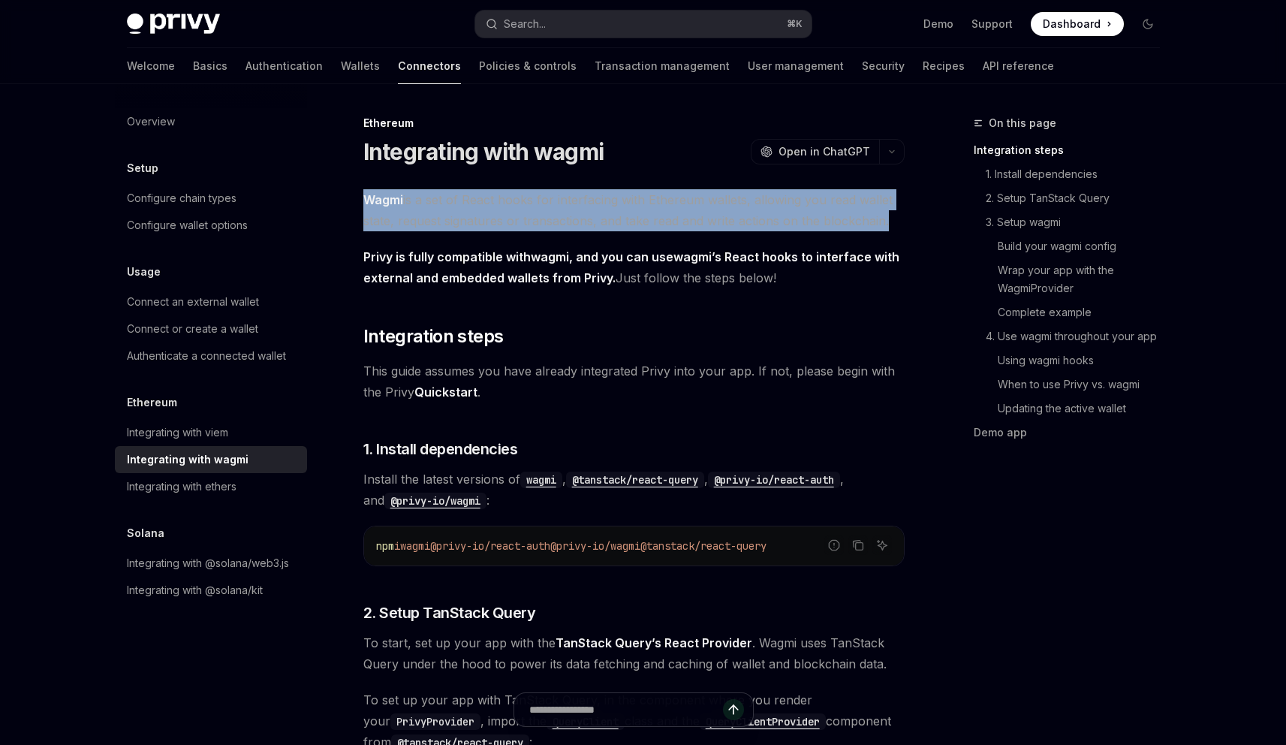
click at [471, 199] on span "Wagmi is a set of React hooks for interfacing with Ethereum wallets, allowing y…" at bounding box center [633, 210] width 541 height 42
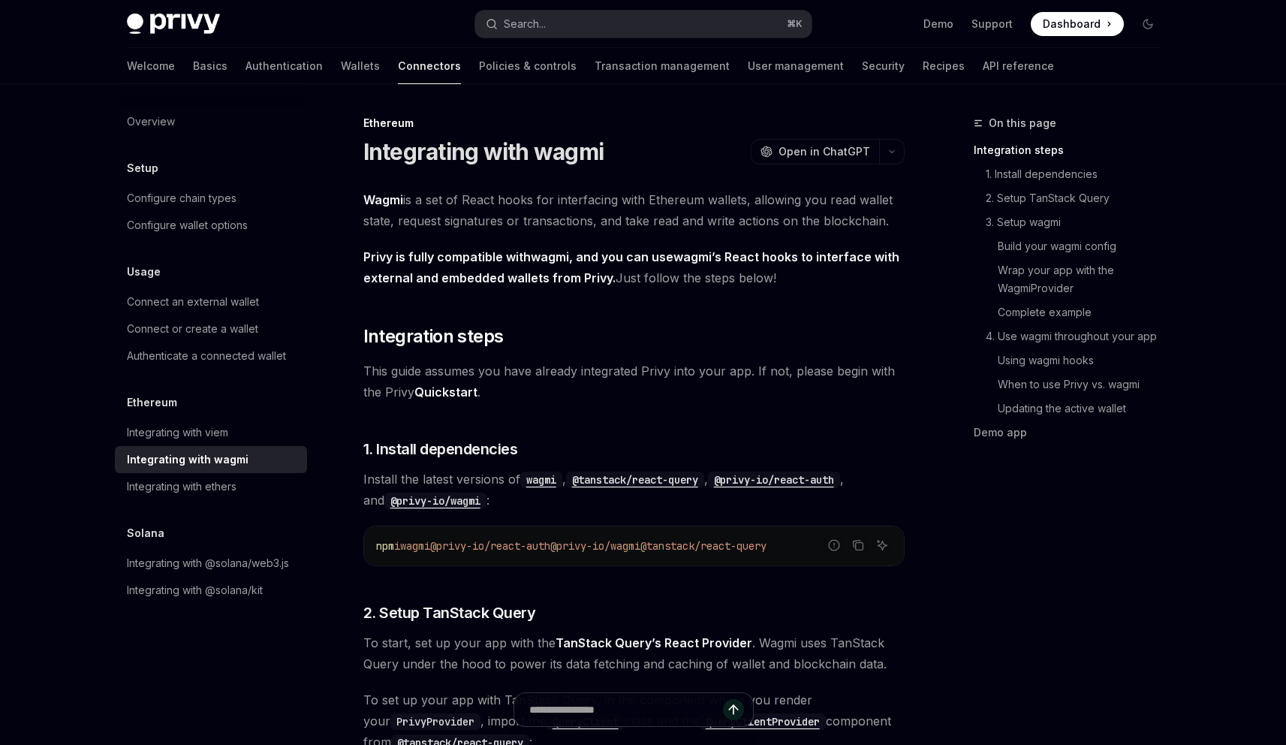
click at [513, 203] on span "Wagmi is a set of React hooks for interfacing with Ethereum wallets, allowing y…" at bounding box center [633, 210] width 541 height 42
click at [189, 125] on div "Overview" at bounding box center [212, 122] width 171 height 18
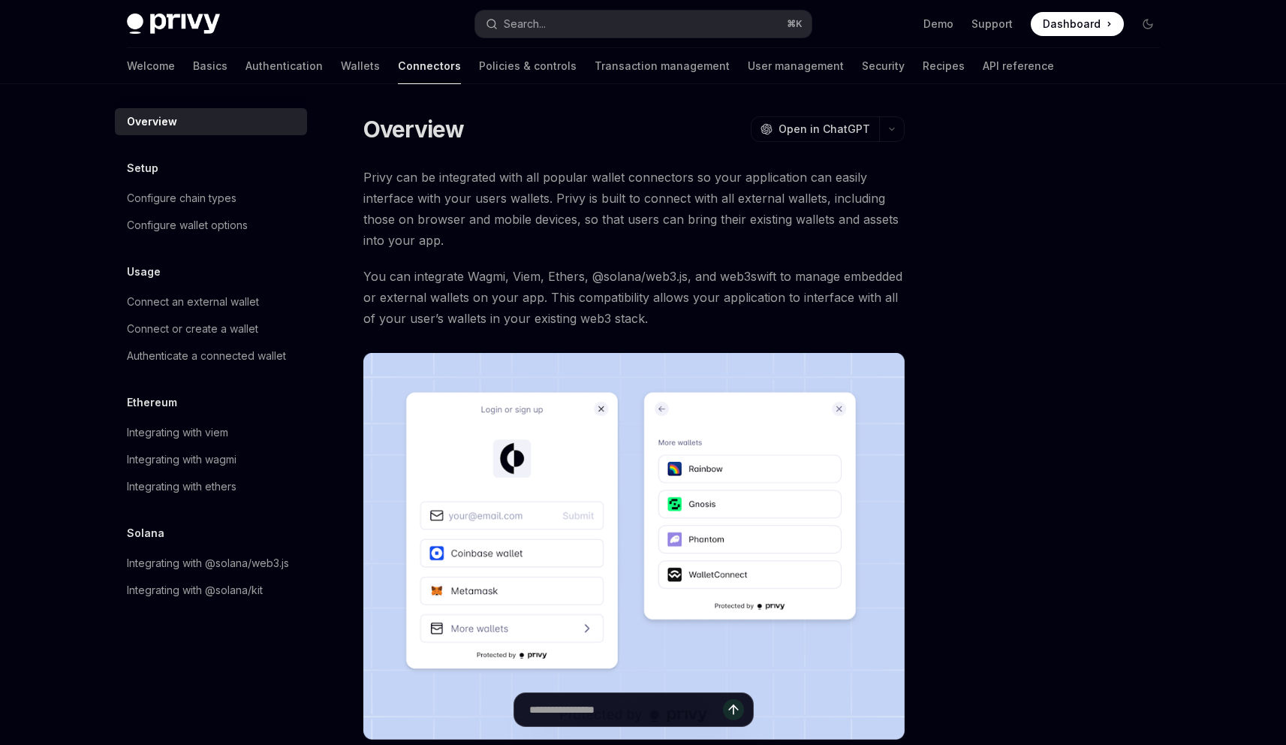
click at [468, 203] on span "Privy can be integrated with all popular wallet connectors so your application …" at bounding box center [633, 209] width 541 height 84
click at [248, 300] on div "Connect an external wallet" at bounding box center [193, 302] width 132 height 18
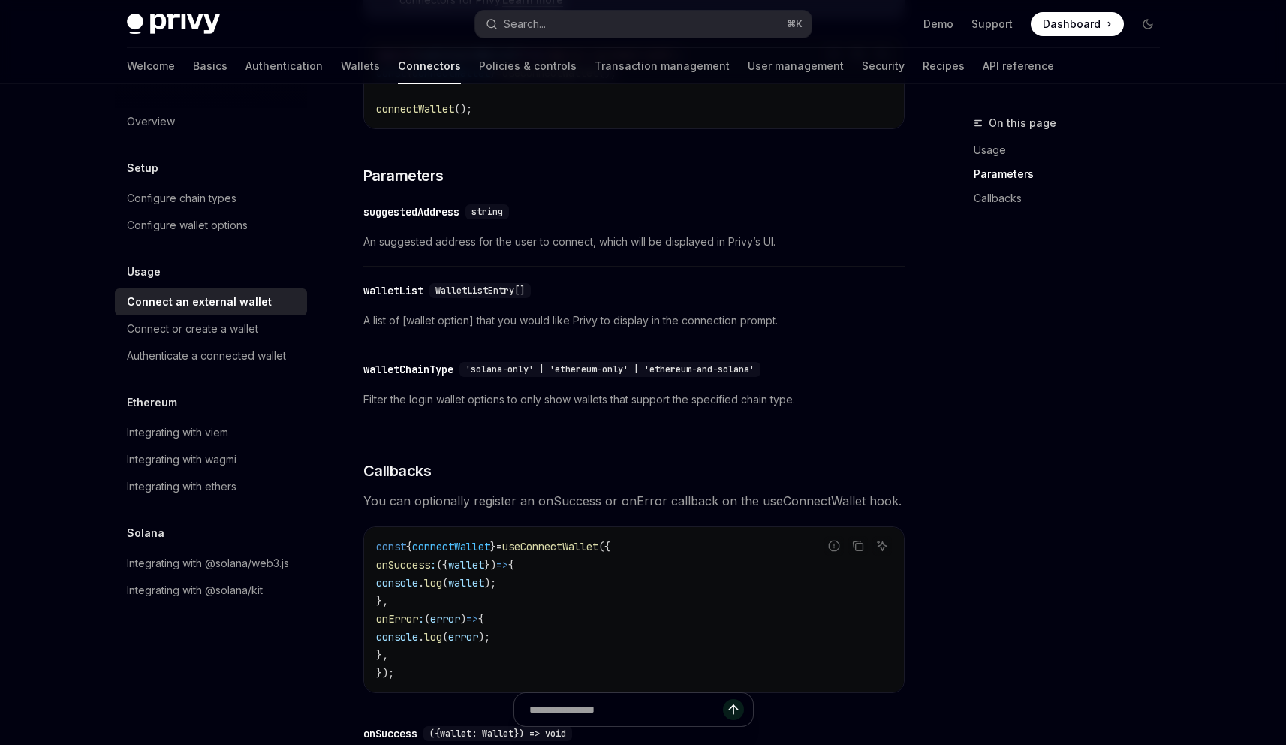
scroll to position [904, 0]
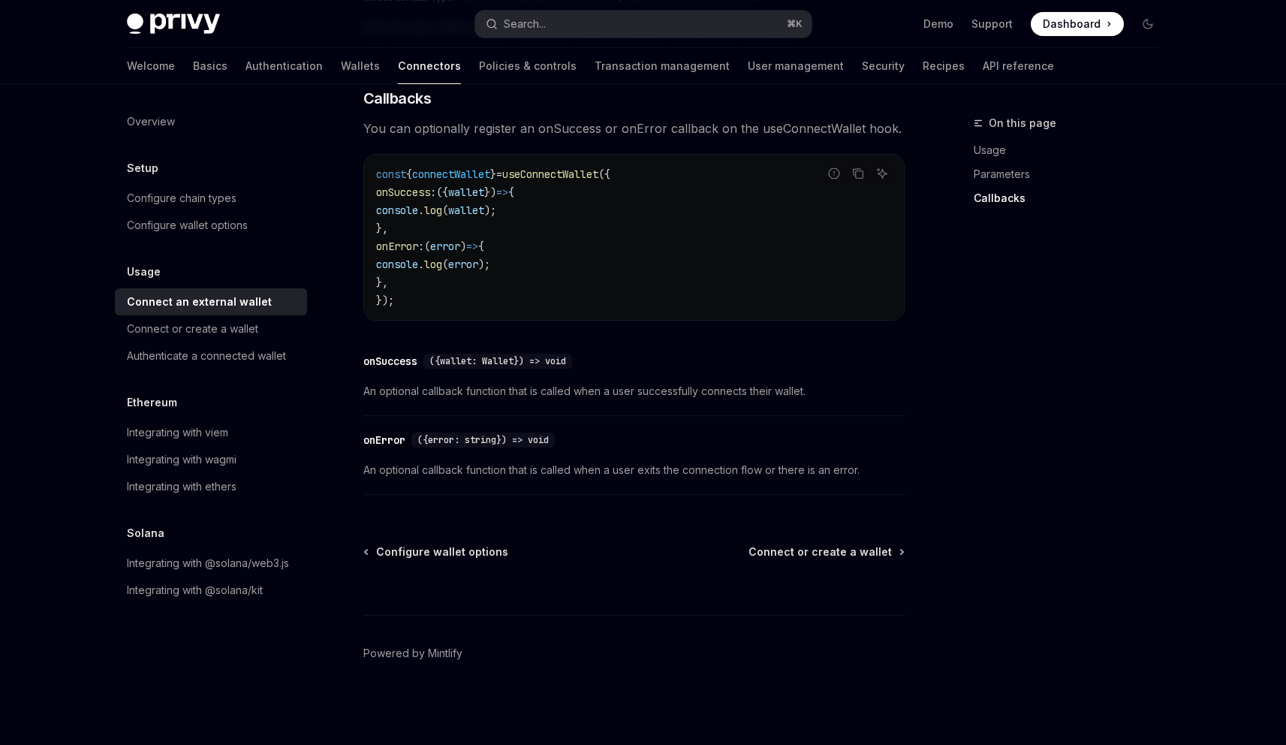
click at [159, 399] on h5 "Ethereum" at bounding box center [152, 402] width 50 height 18
click at [191, 434] on div "Integrating with viem" at bounding box center [177, 432] width 101 height 18
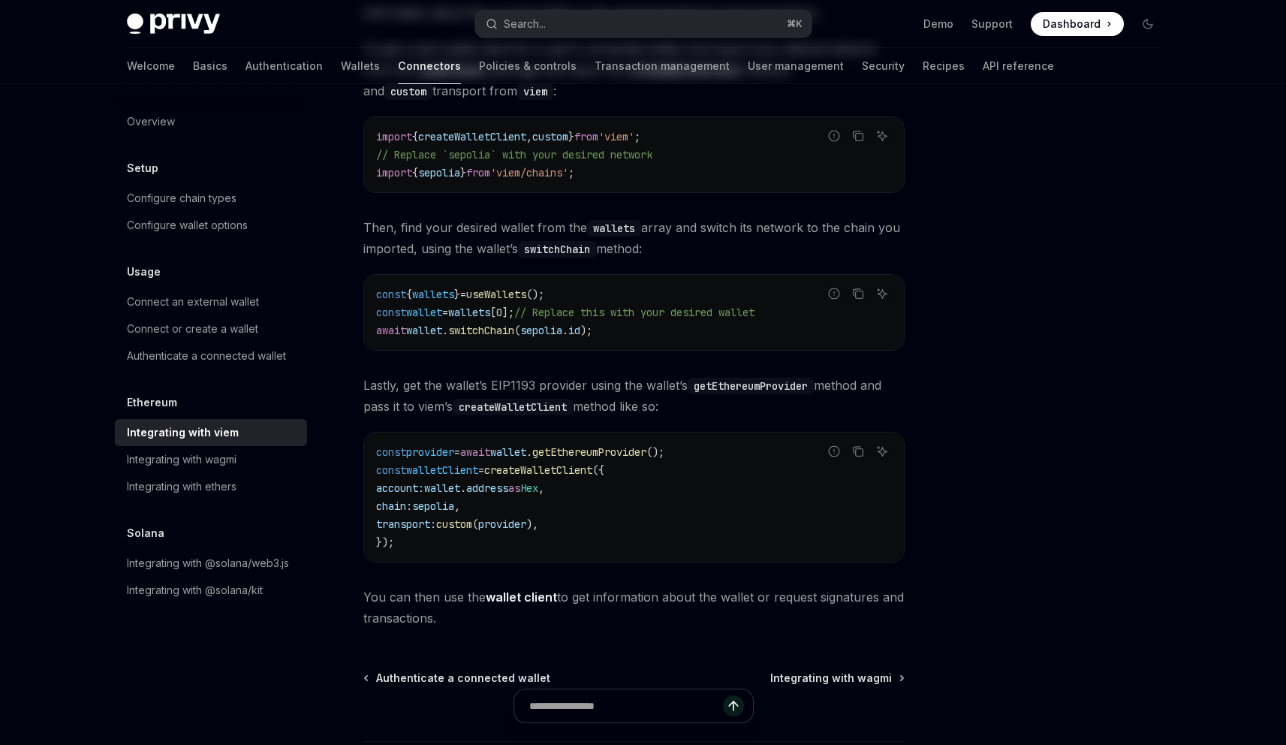
scroll to position [334, 0]
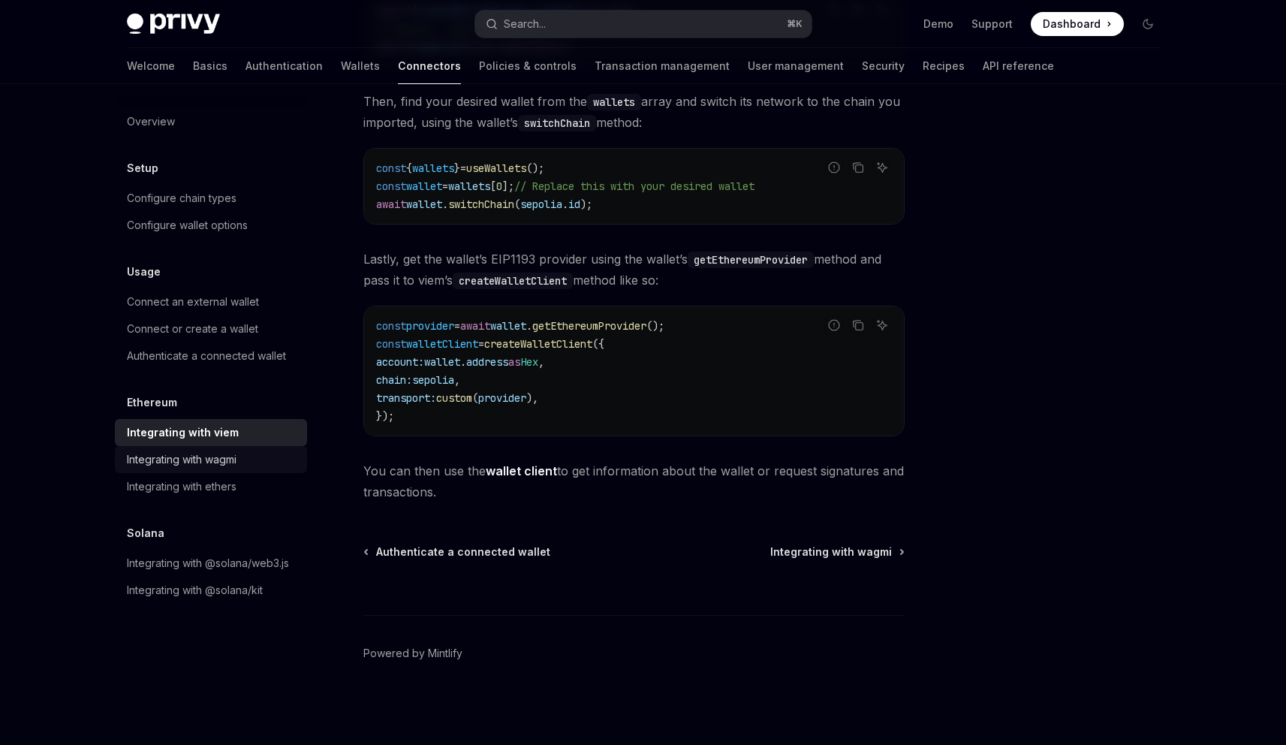
click at [216, 456] on div "Integrating with wagmi" at bounding box center [182, 459] width 110 height 18
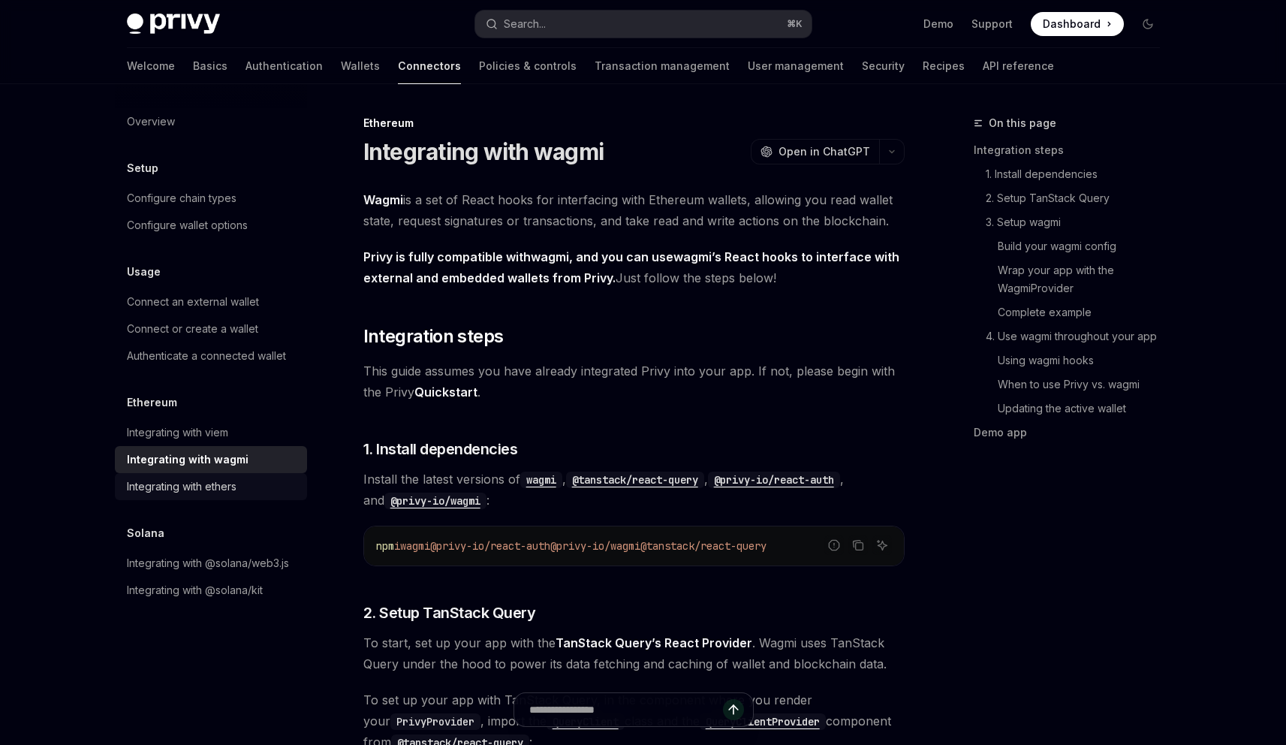
click at [214, 490] on div "Integrating with ethers" at bounding box center [182, 486] width 110 height 18
click at [164, 438] on div "Integrating with viem" at bounding box center [177, 432] width 101 height 18
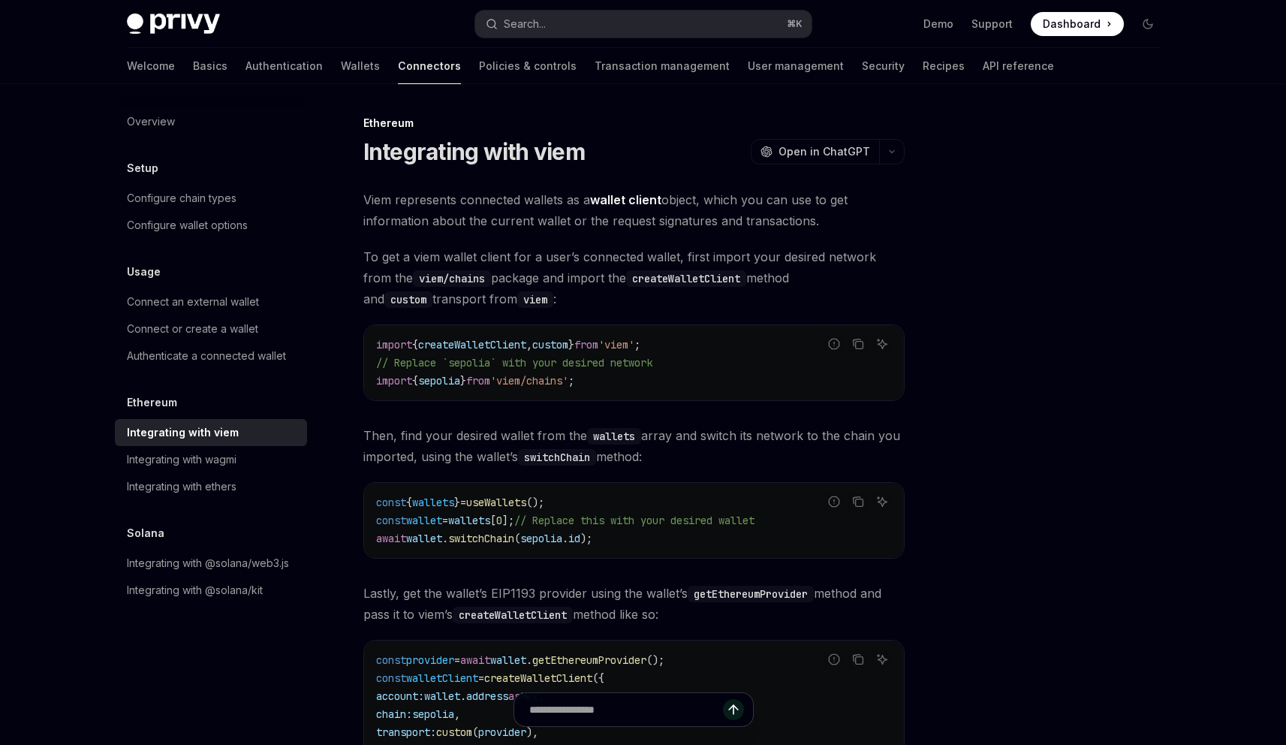
click at [490, 214] on span "Viem represents connected wallets as a wallet client object, which you can use …" at bounding box center [633, 210] width 541 height 42
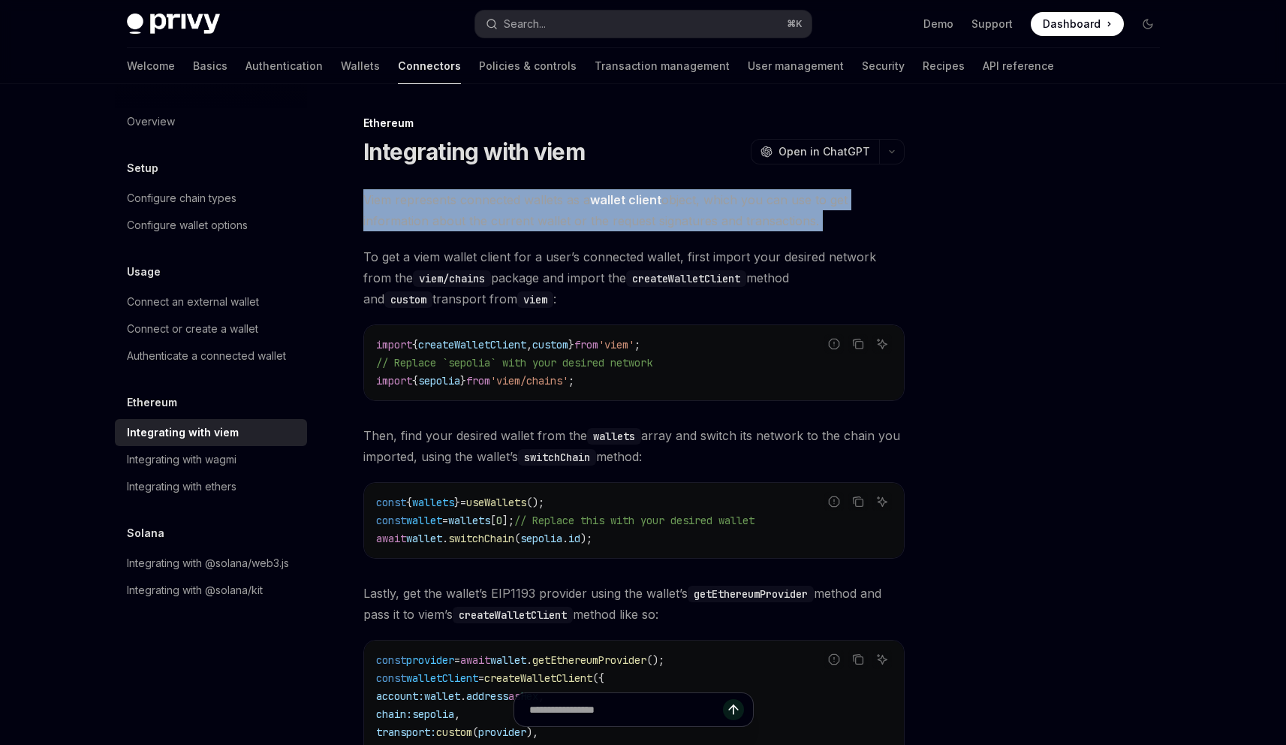
click at [466, 215] on span "Viem represents connected wallets as a wallet client object, which you can use …" at bounding box center [633, 210] width 541 height 42
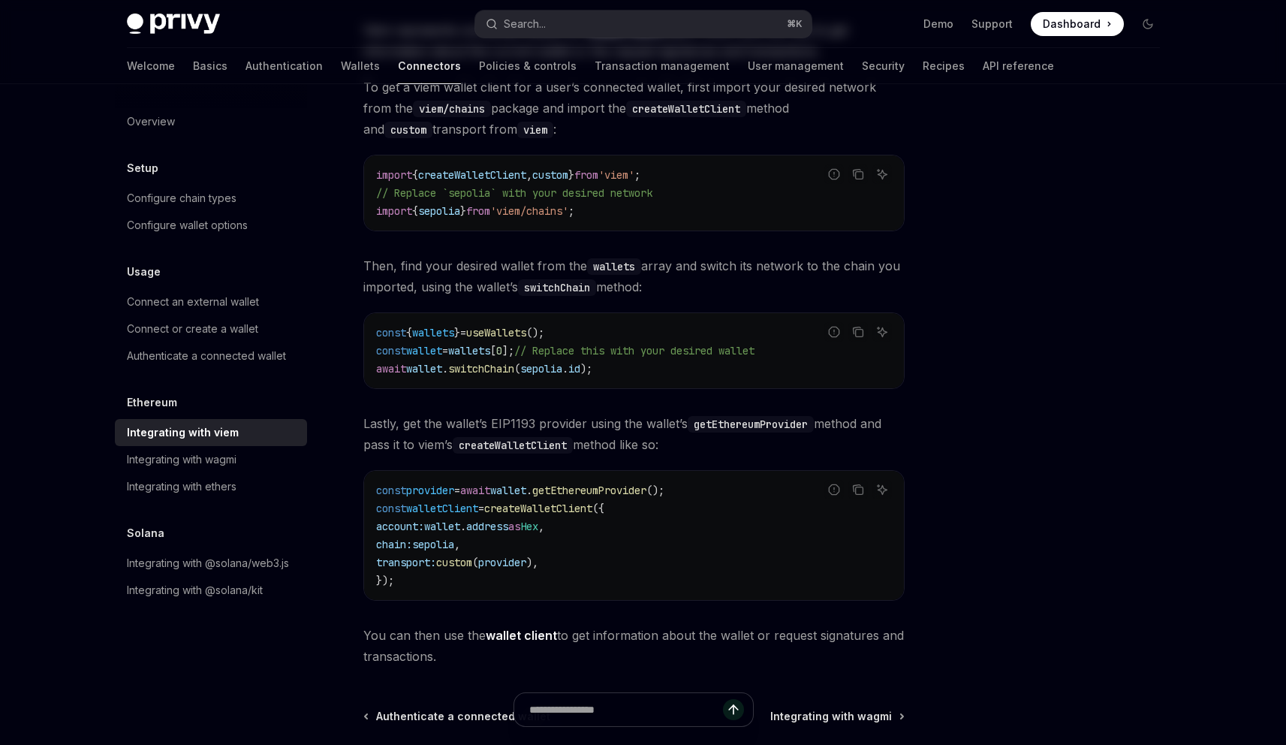
scroll to position [334, 0]
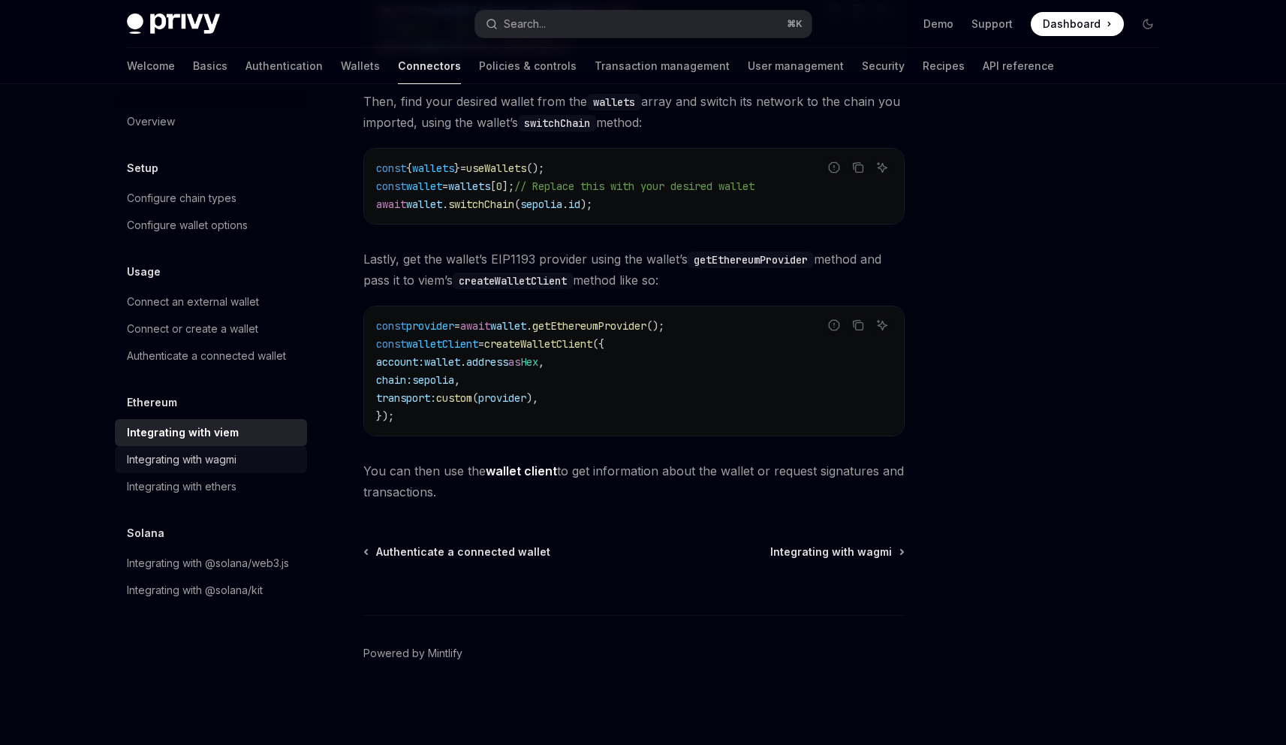
click at [203, 457] on div "Integrating with wagmi" at bounding box center [182, 459] width 110 height 18
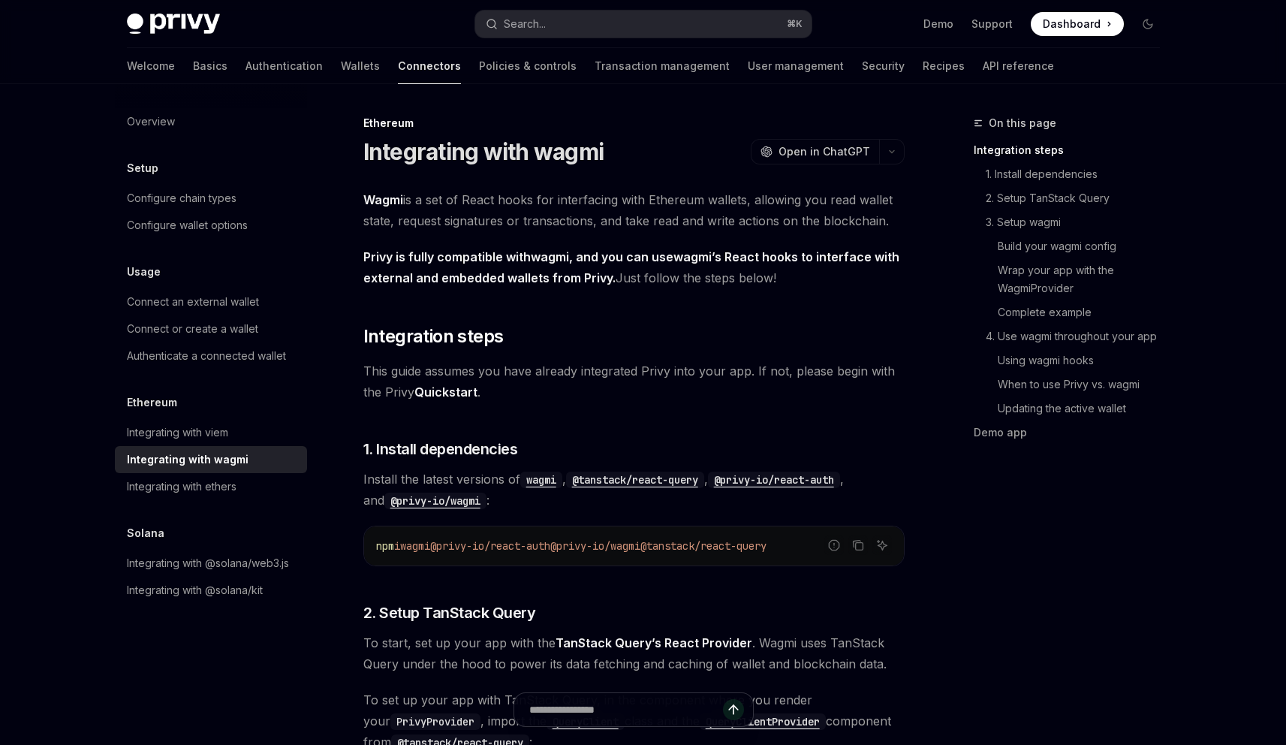
click at [575, 157] on h1 "Integrating with wagmi" at bounding box center [483, 151] width 241 height 27
copy h1 "wagmi"
click at [784, 347] on h2 "​ Integration steps" at bounding box center [633, 336] width 541 height 24
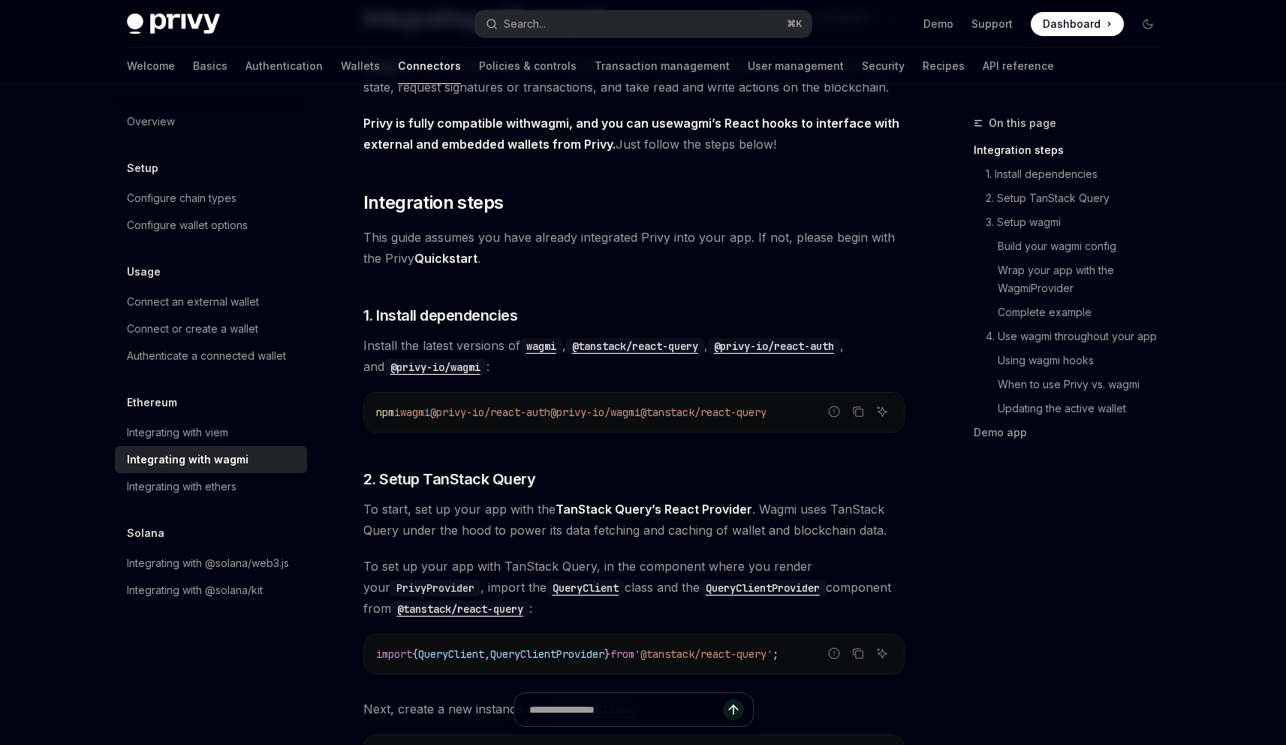
scroll to position [135, 0]
click at [160, 436] on div "Integrating with viem" at bounding box center [177, 432] width 101 height 18
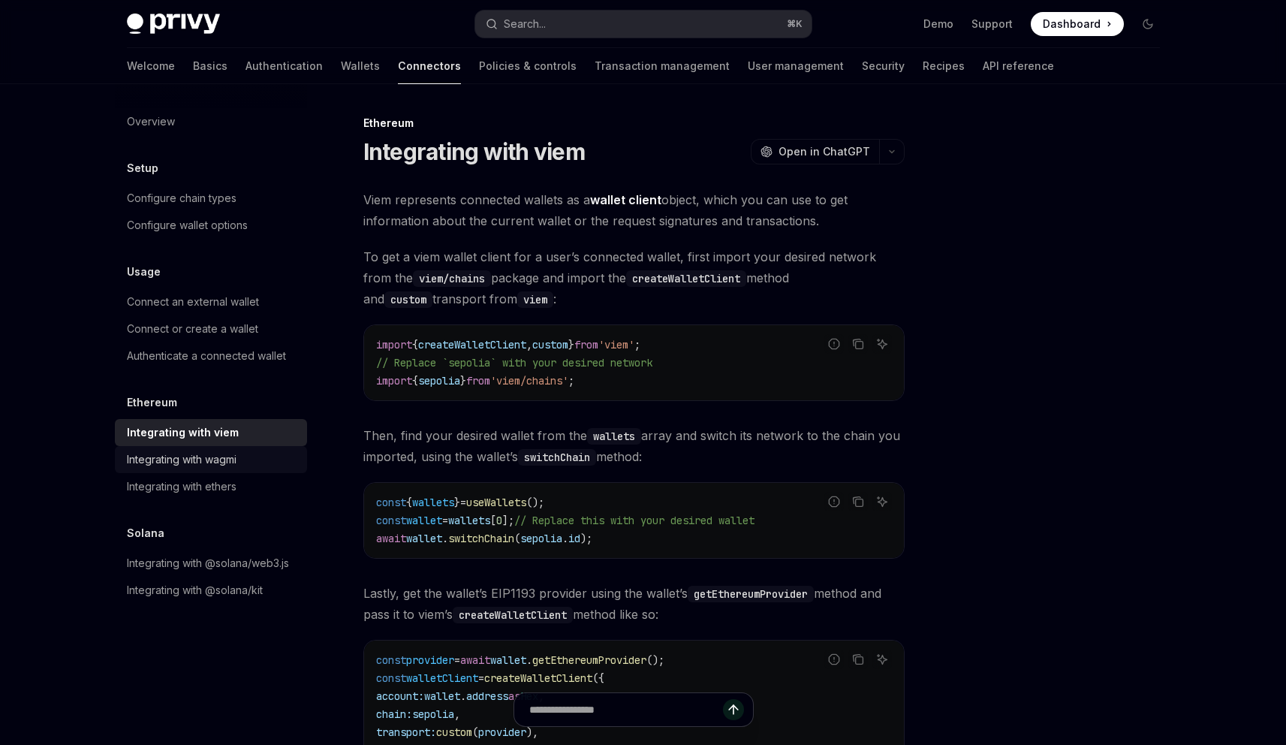
click at [224, 456] on div "Integrating with wagmi" at bounding box center [182, 459] width 110 height 18
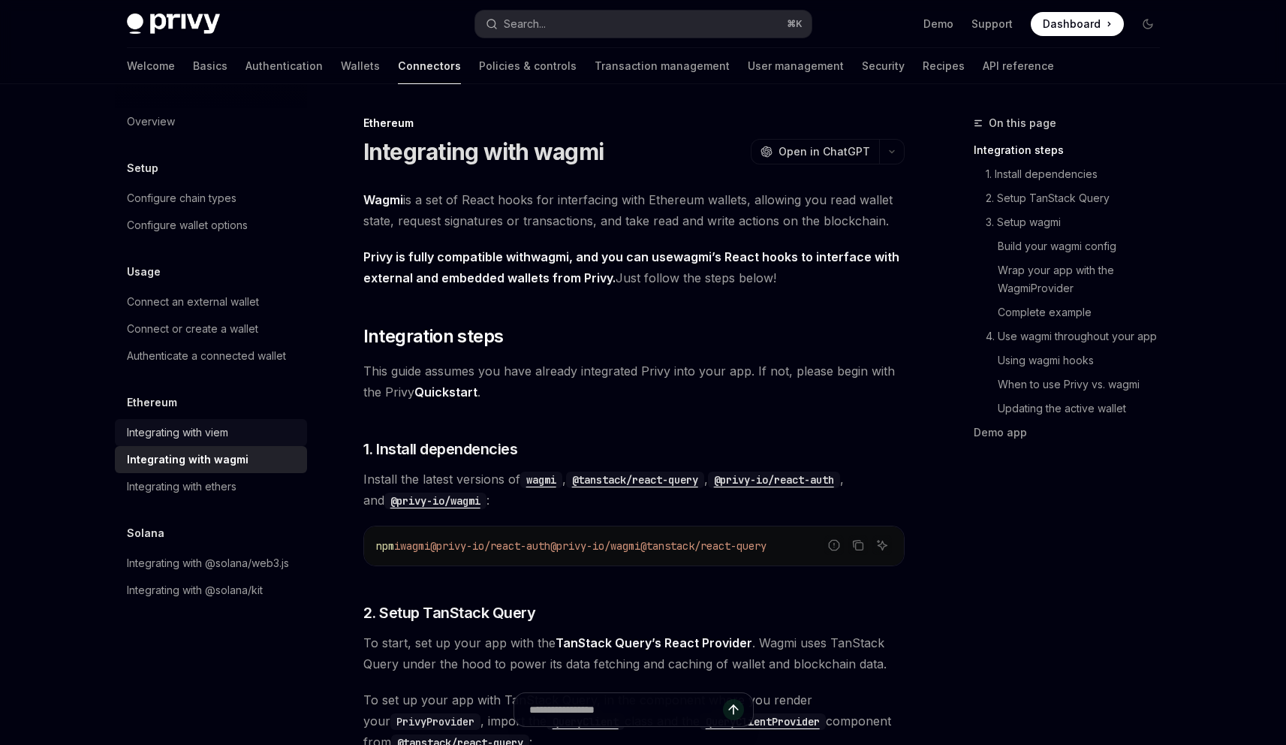
click at [272, 426] on div "Integrating with viem" at bounding box center [212, 432] width 171 height 18
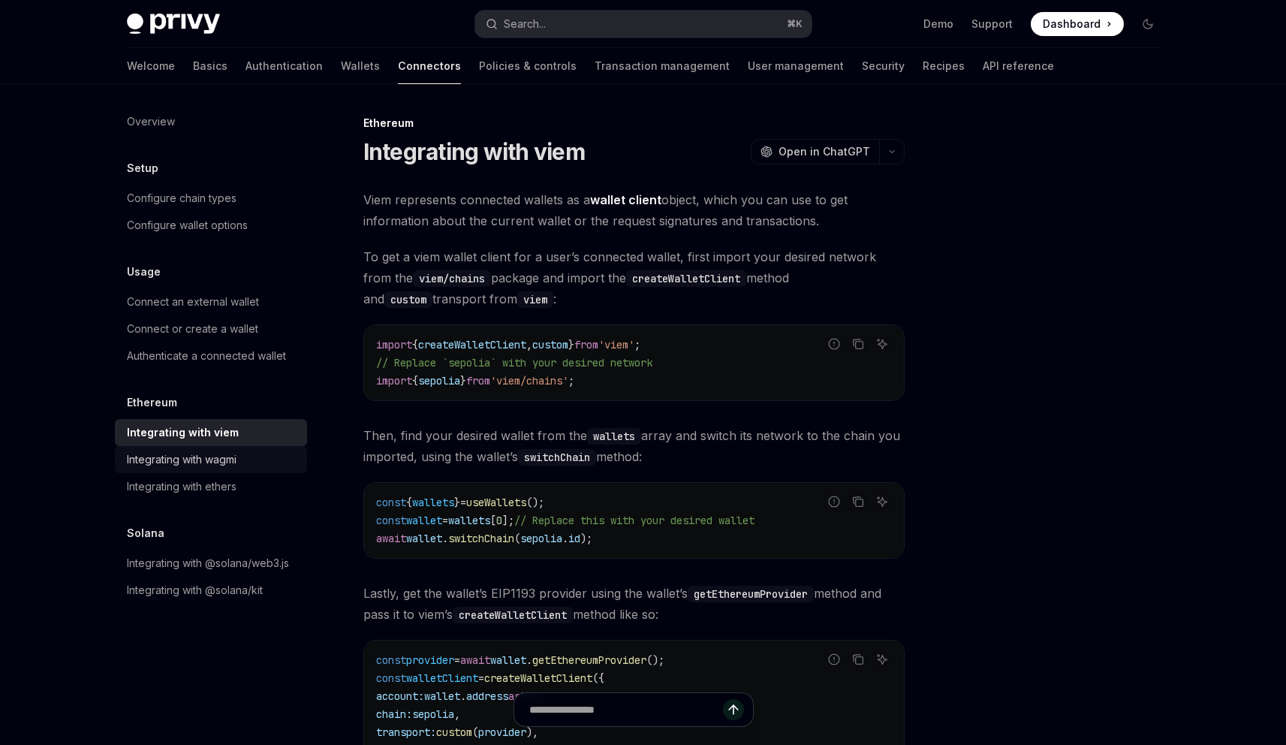
click at [266, 463] on div "Integrating with wagmi" at bounding box center [212, 459] width 171 height 18
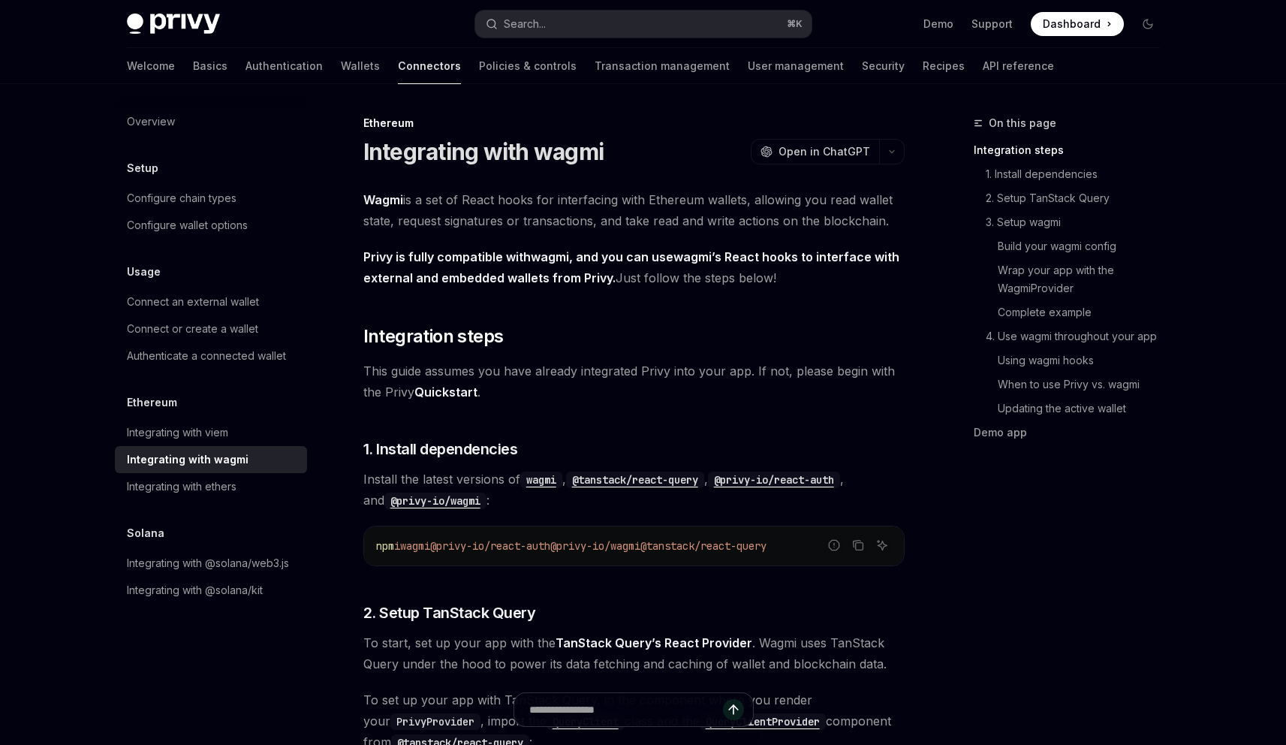
click at [585, 218] on span "Wagmi is a set of React hooks for interfacing with Ethereum wallets, allowing y…" at bounding box center [633, 210] width 541 height 42
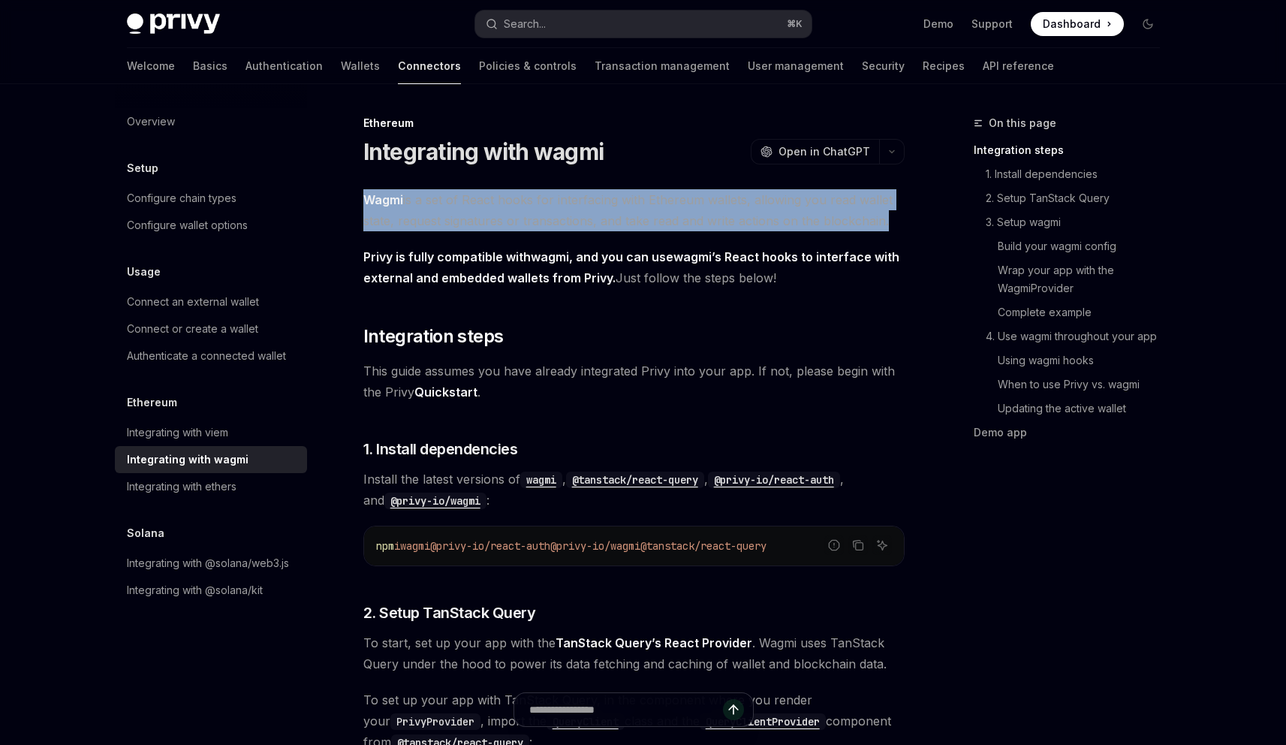
click at [585, 218] on span "Wagmi is a set of React hooks for interfacing with Ethereum wallets, allowing y…" at bounding box center [633, 210] width 541 height 42
click at [602, 200] on span "Wagmi is a set of React hooks for interfacing with Ethereum wallets, allowing y…" at bounding box center [633, 210] width 541 height 42
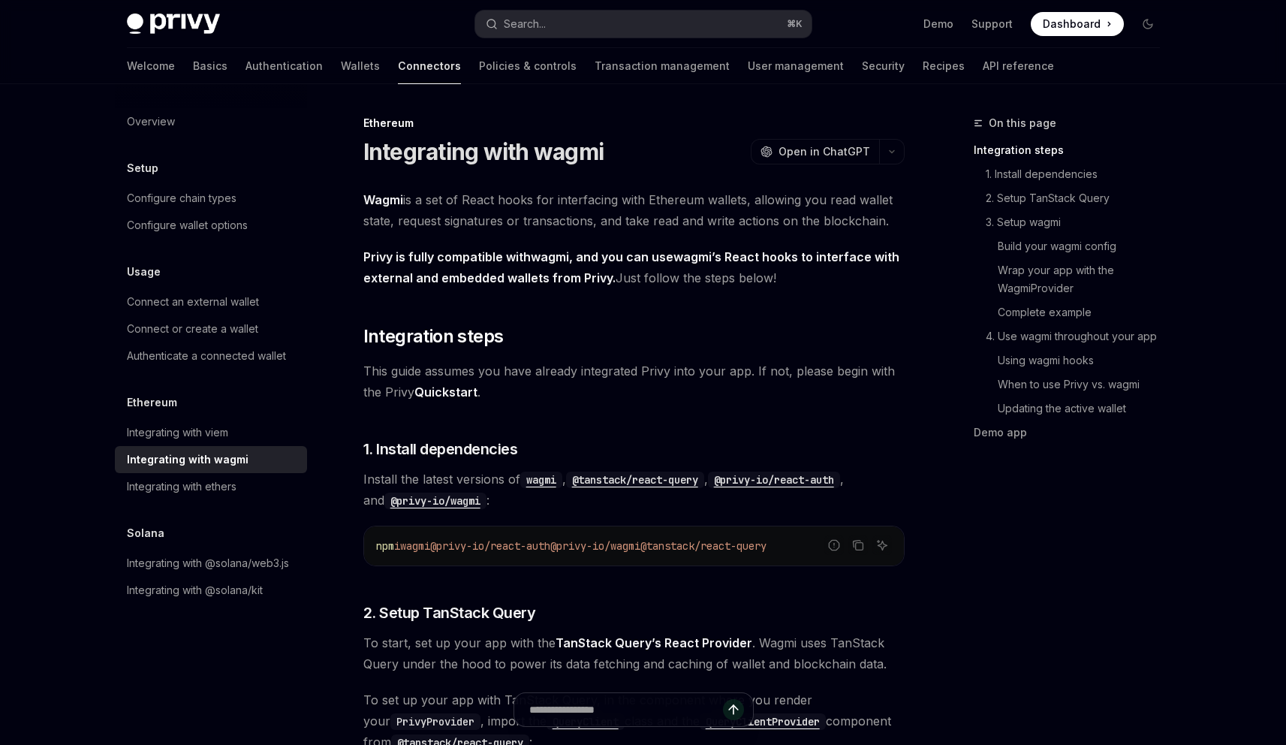
click at [591, 254] on strong "Privy is fully compatible with wagmi , and you can use wagmi ’s React hooks to …" at bounding box center [631, 267] width 536 height 36
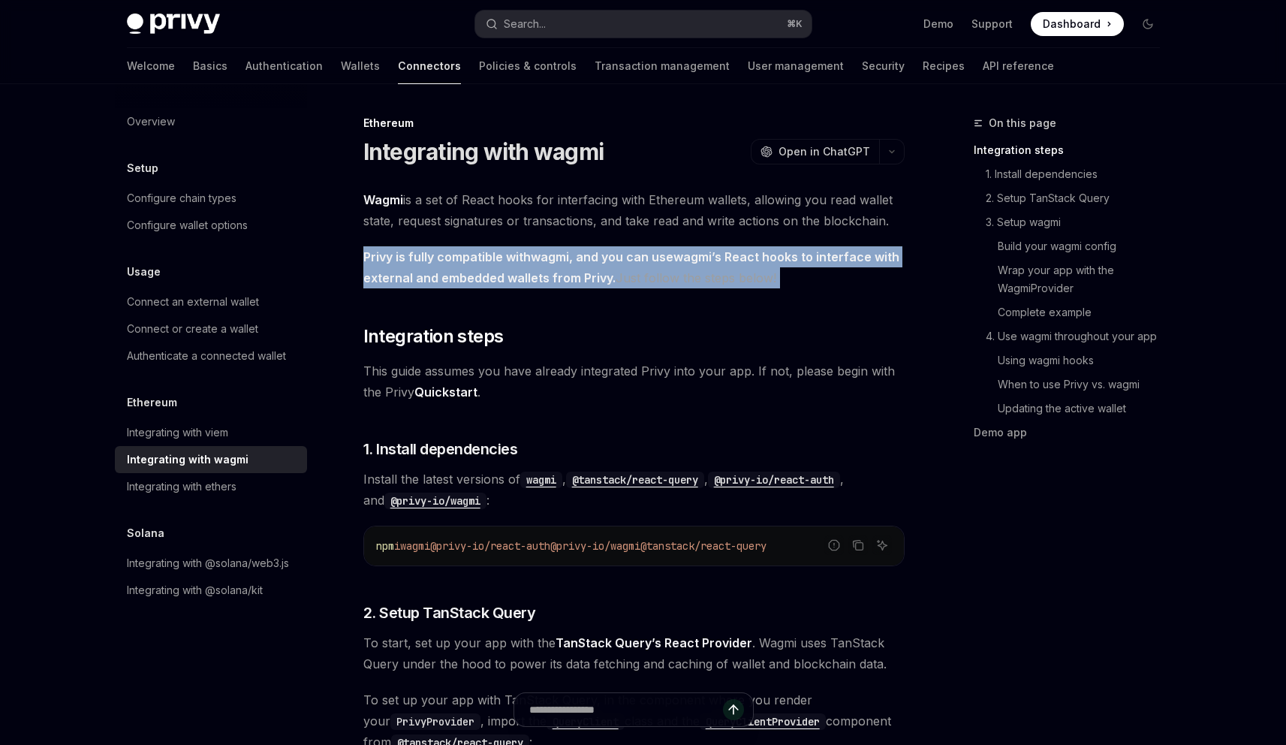
click at [591, 254] on strong "Privy is fully compatible with wagmi , and you can use wagmi ’s React hooks to …" at bounding box center [631, 267] width 536 height 36
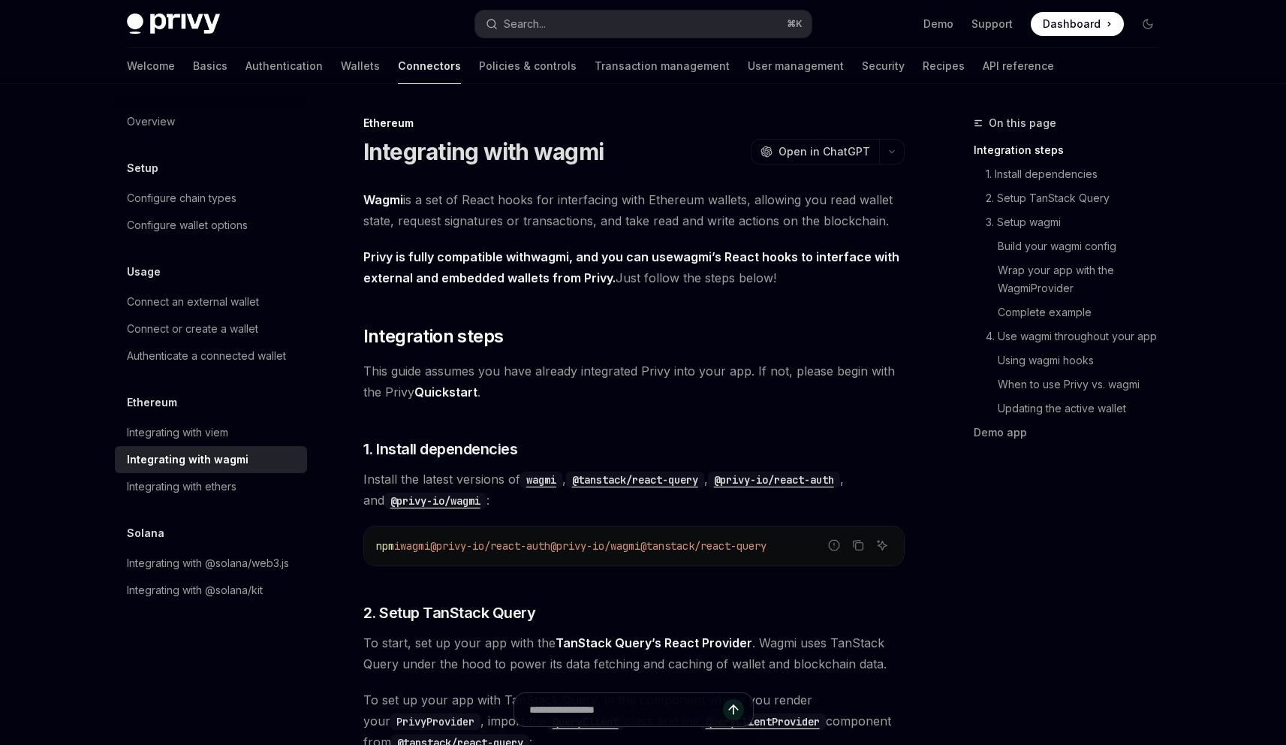
click at [602, 213] on span "Wagmi is a set of React hooks for interfacing with Ethereum wallets, allowing y…" at bounding box center [633, 210] width 541 height 42
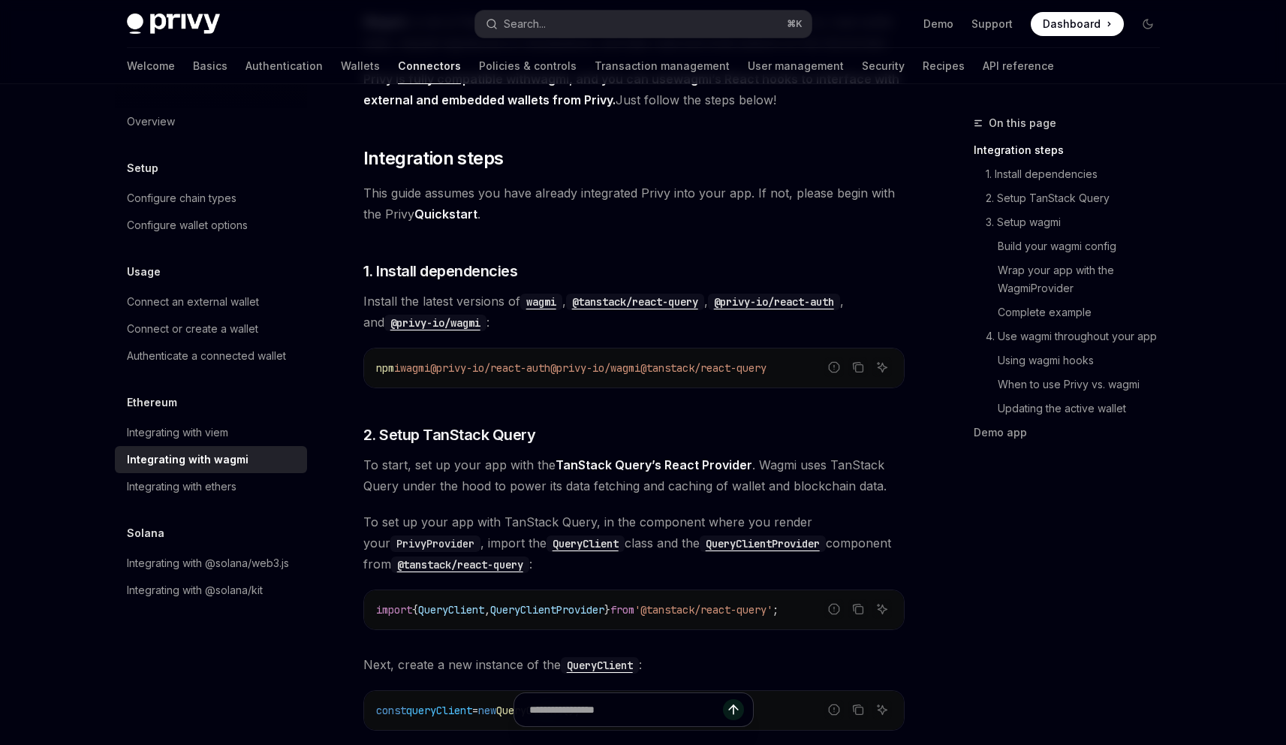
scroll to position [169, 0]
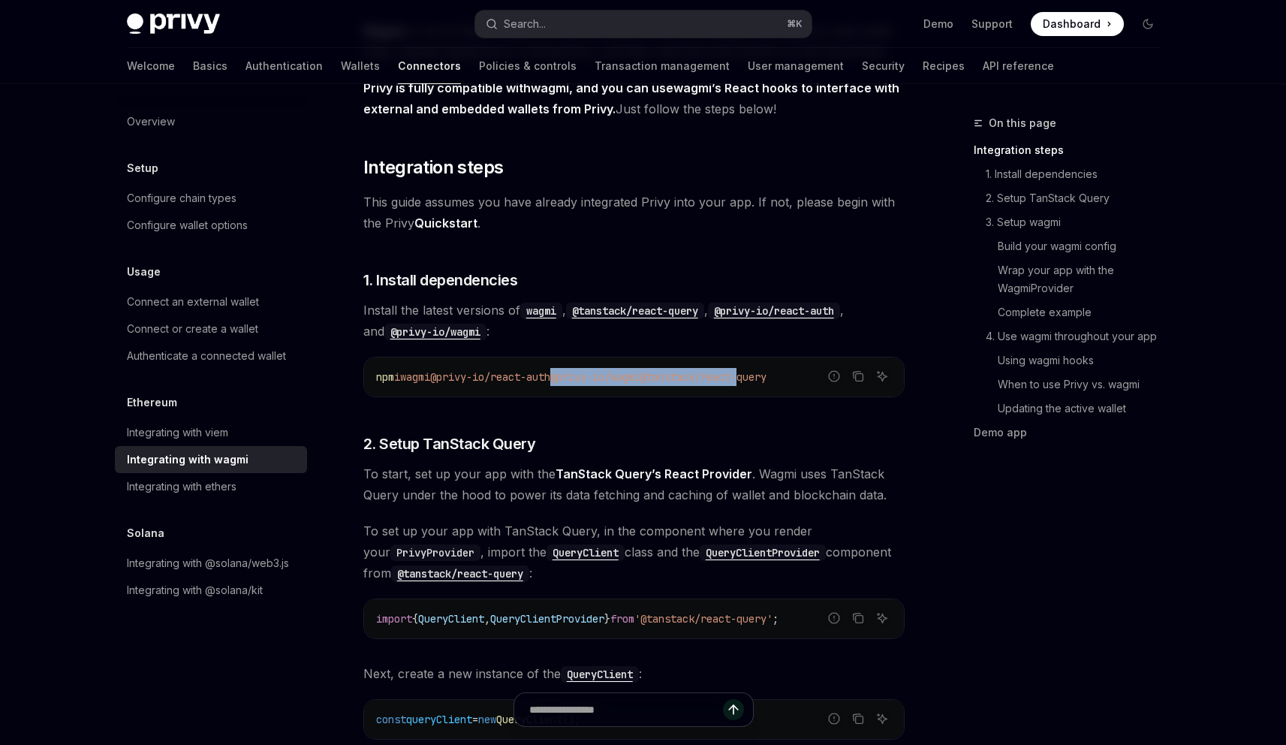
drag, startPoint x: 570, startPoint y: 375, endPoint x: 781, endPoint y: 377, distance: 210.9
click at [766, 377] on span "npm i wagmi @privy-io/react-auth @privy-io/wagmi @tanstack/react-query" at bounding box center [571, 377] width 390 height 14
click at [723, 479] on link "TanStack Query’s React Provider" at bounding box center [653, 474] width 197 height 16
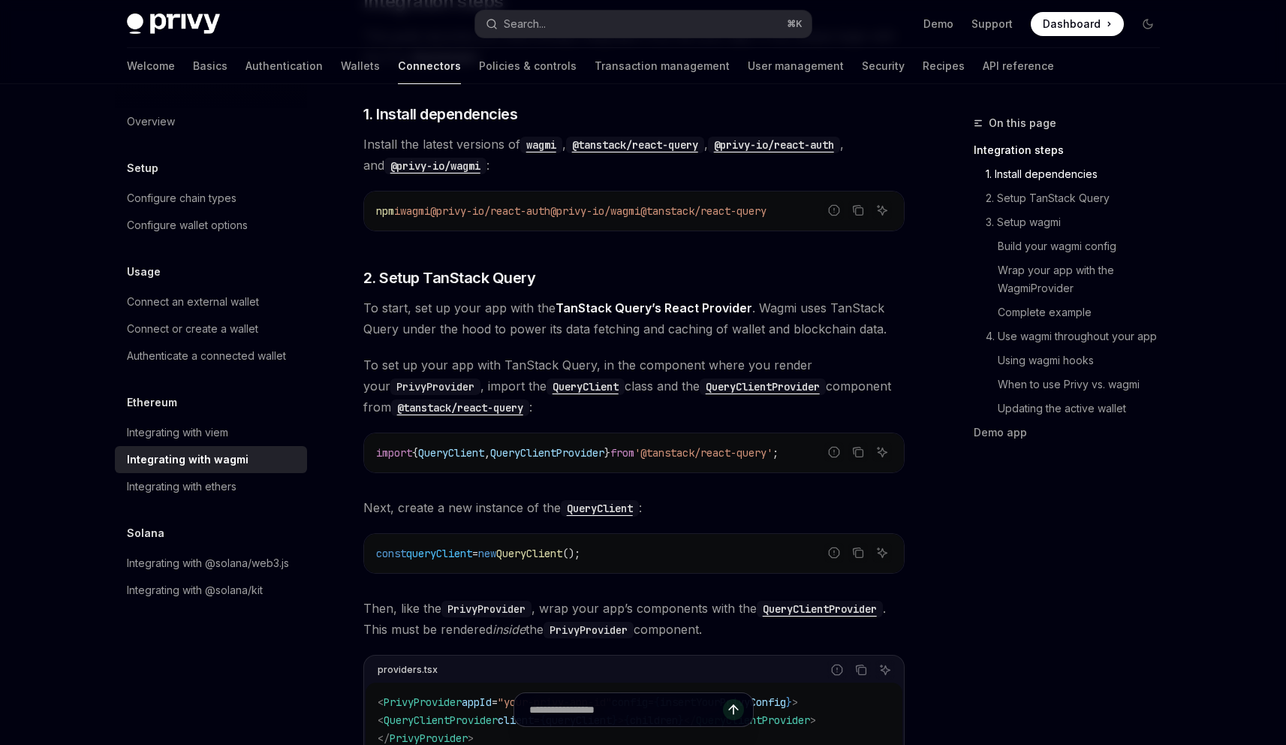
click at [471, 311] on span "To start, set up your app with the TanStack Query’s React Provider . Wagmi uses…" at bounding box center [633, 318] width 541 height 42
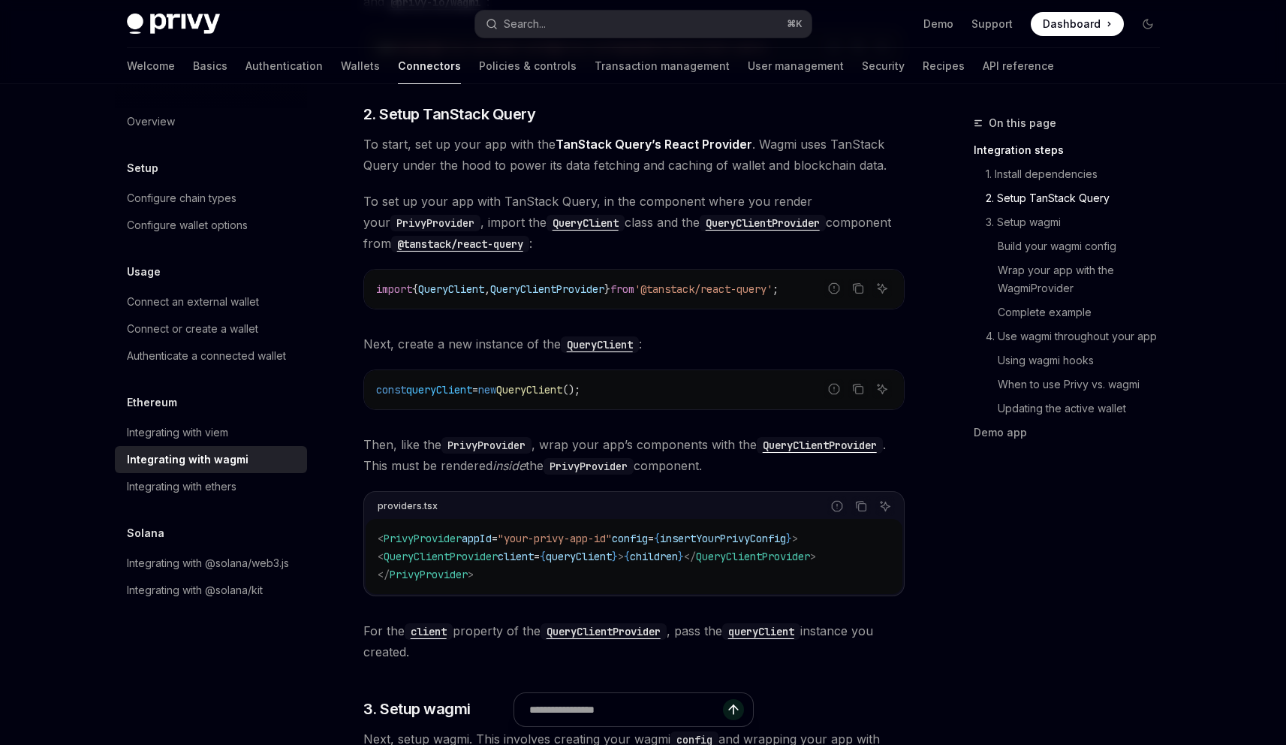
scroll to position [151, 0]
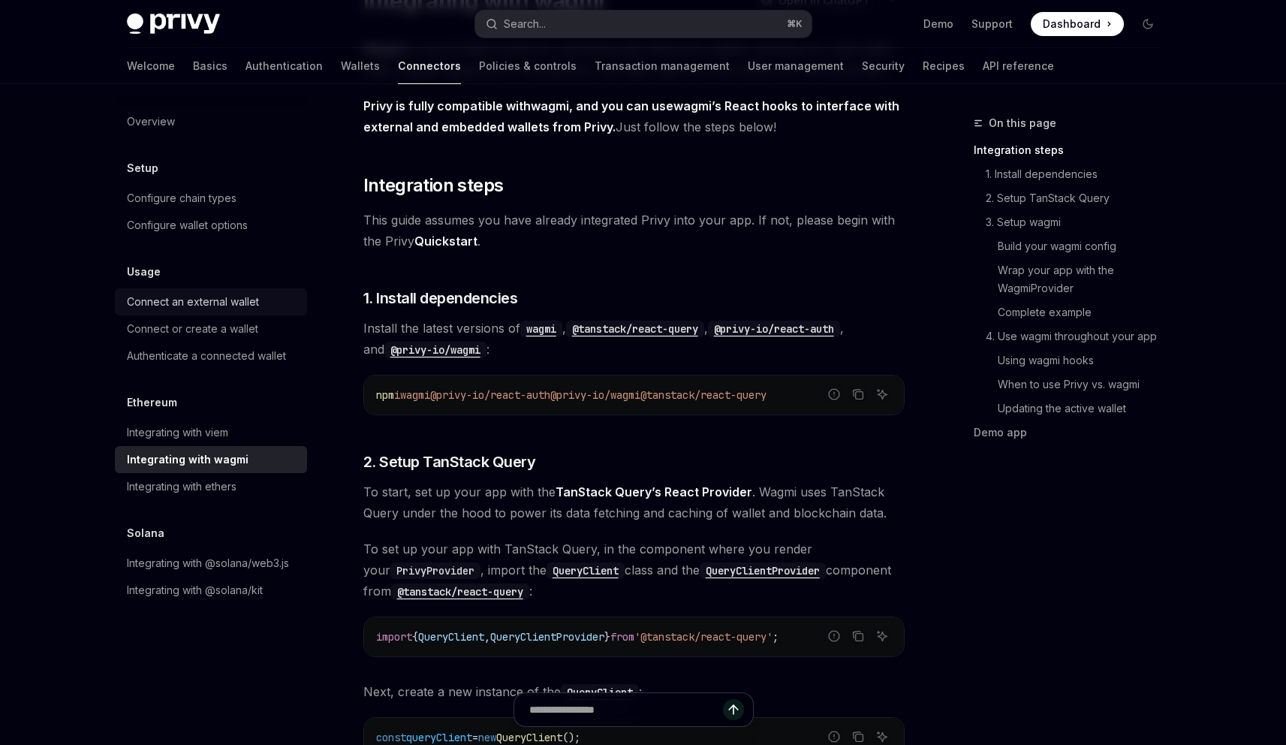
click at [236, 304] on div "Connect an external wallet" at bounding box center [193, 302] width 132 height 18
type textarea "*"
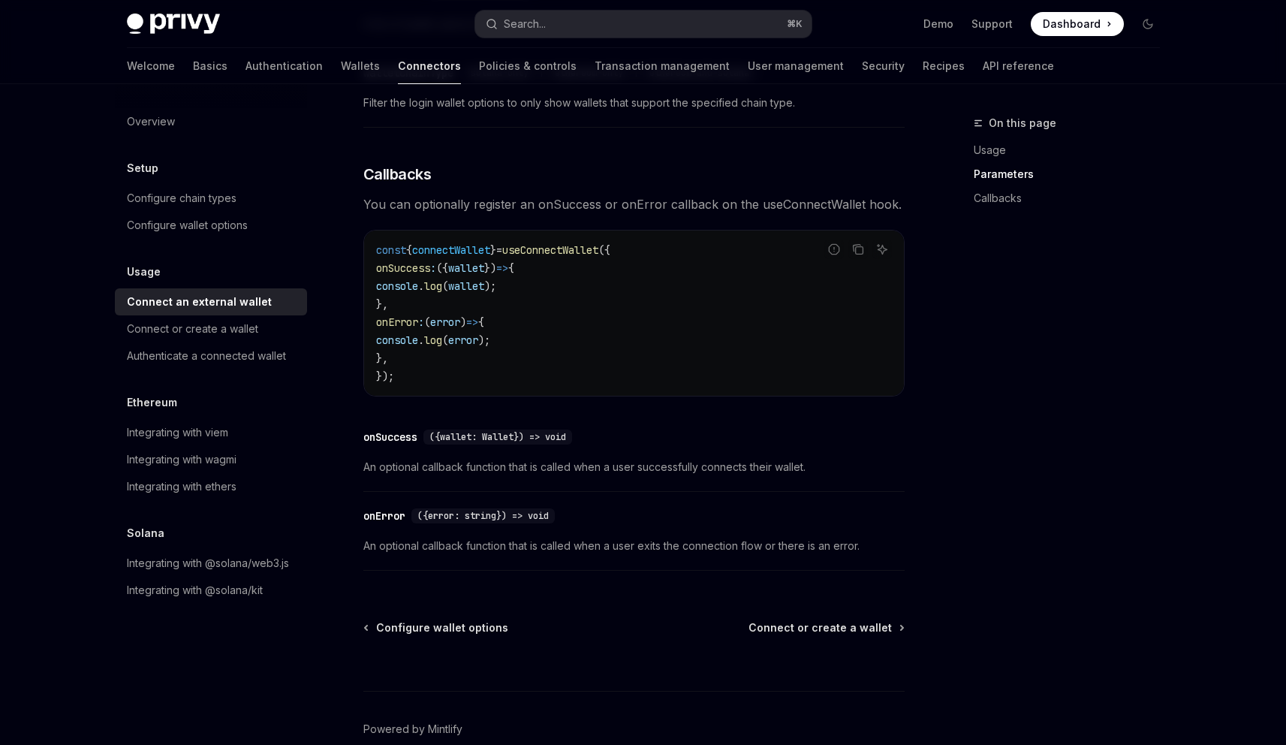
scroll to position [904, 0]
